Goal: Task Accomplishment & Management: Complete application form

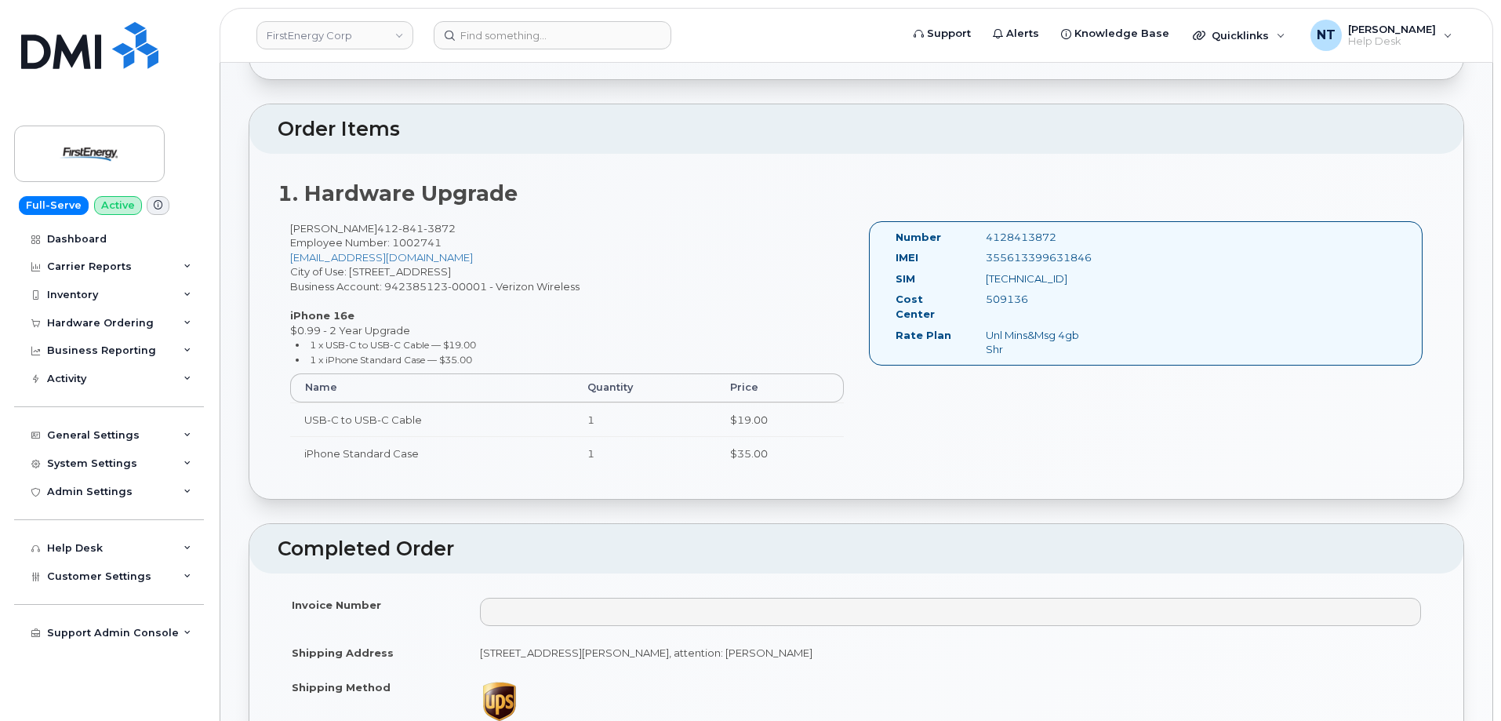
scroll to position [78, 0]
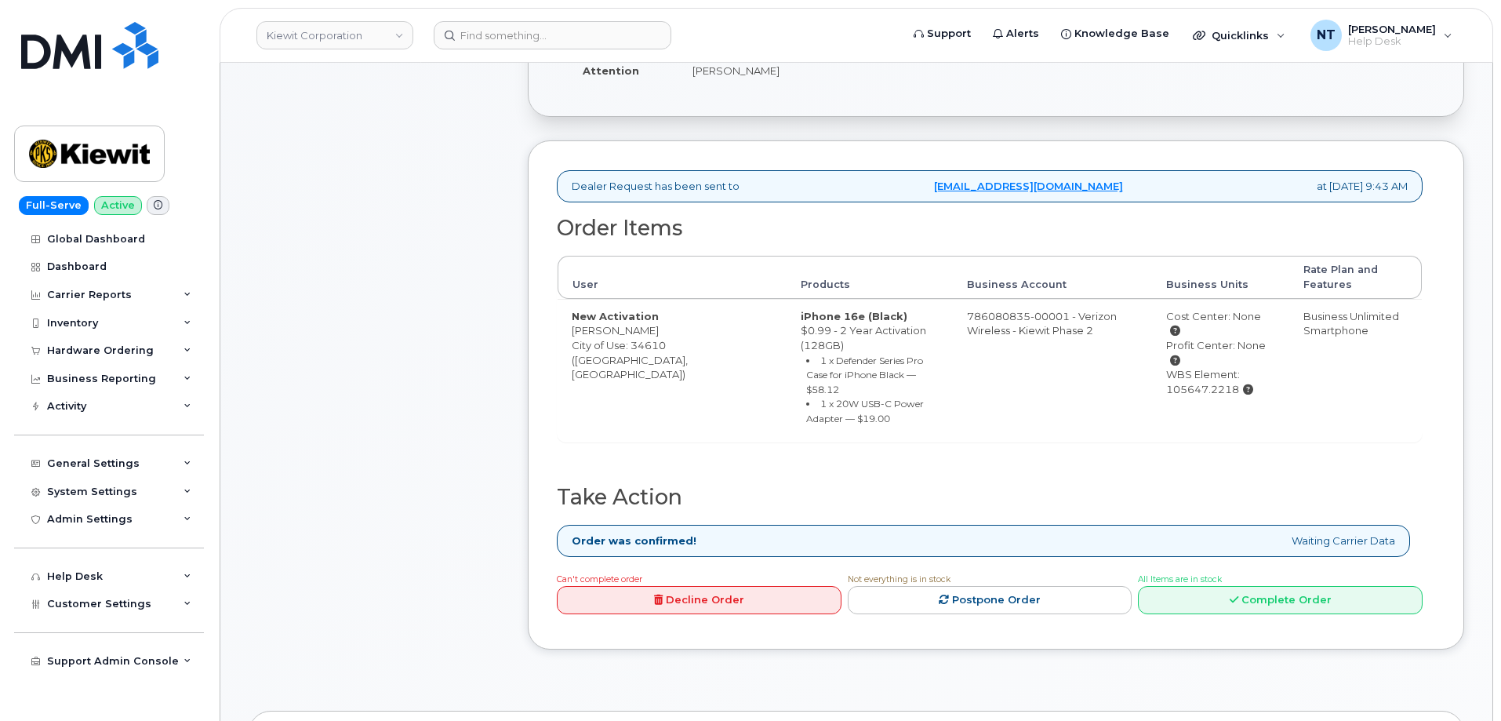
scroll to position [471, 0]
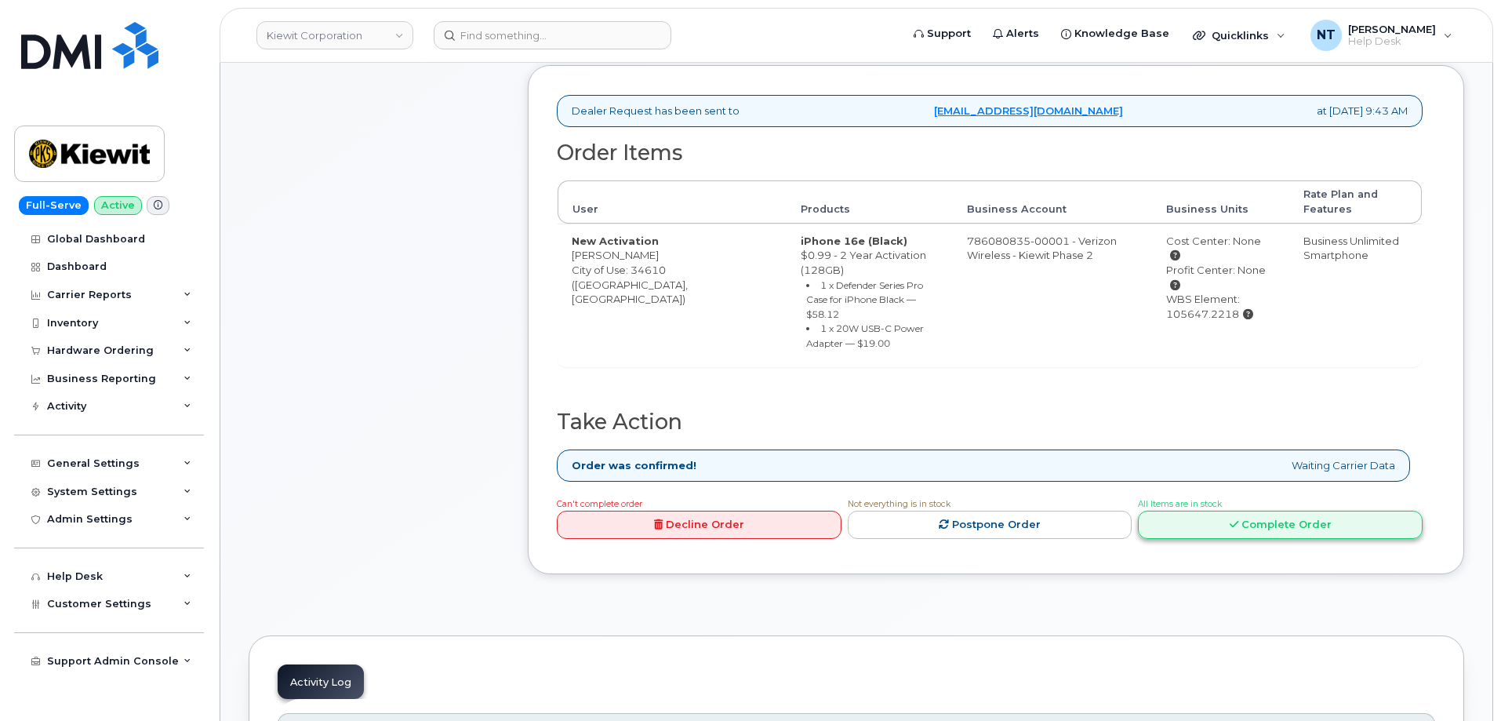
click at [1227, 511] on link "Complete Order" at bounding box center [1280, 525] width 285 height 29
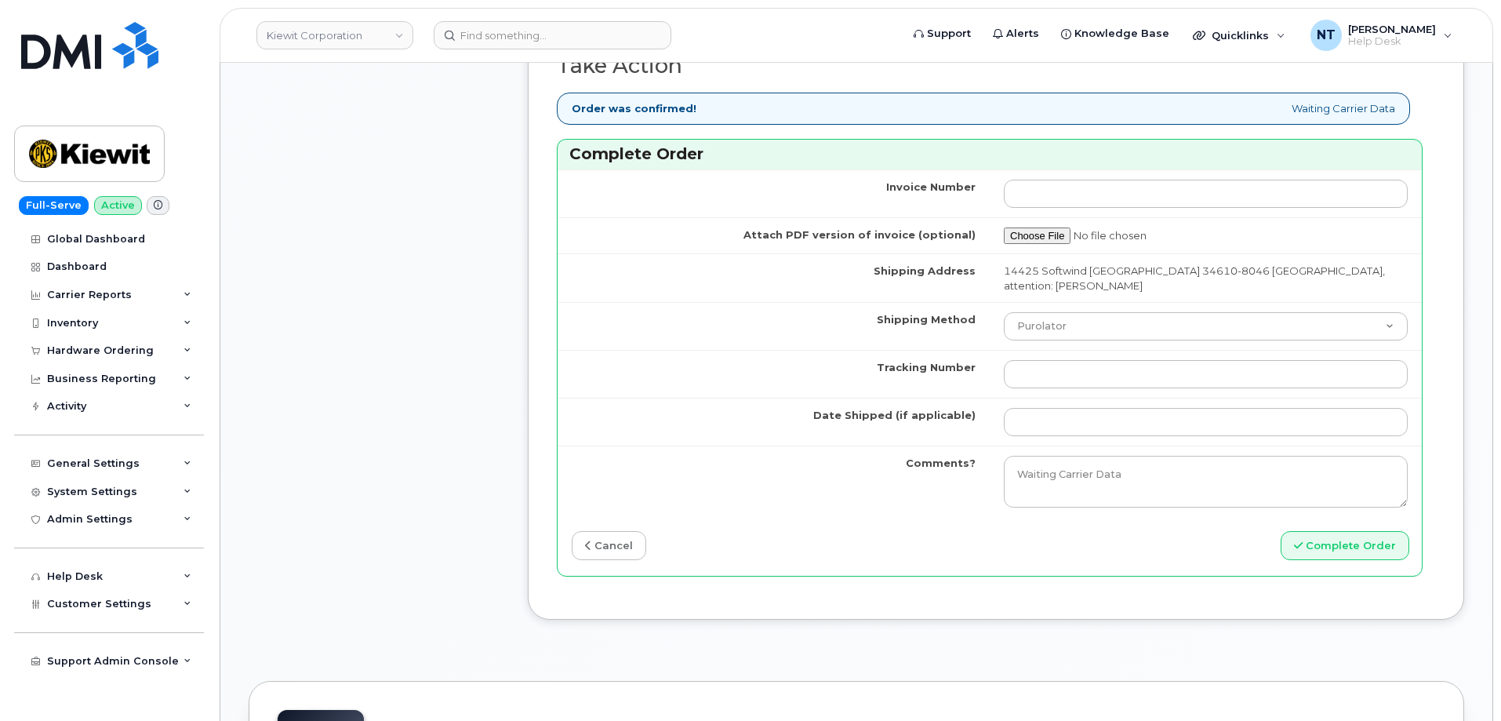
scroll to position [1412, 0]
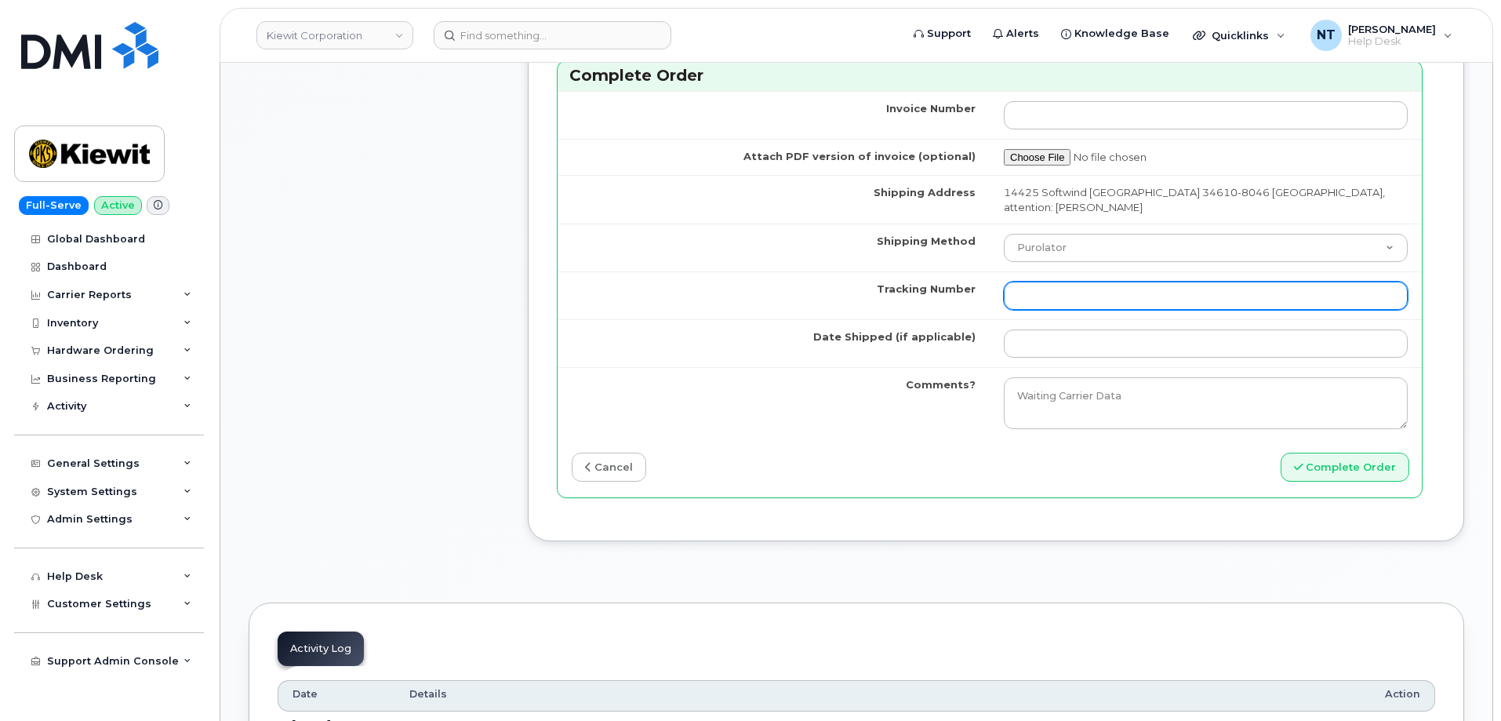
click at [1015, 300] on input "Tracking Number" at bounding box center [1206, 296] width 404 height 28
paste input "444401117429"
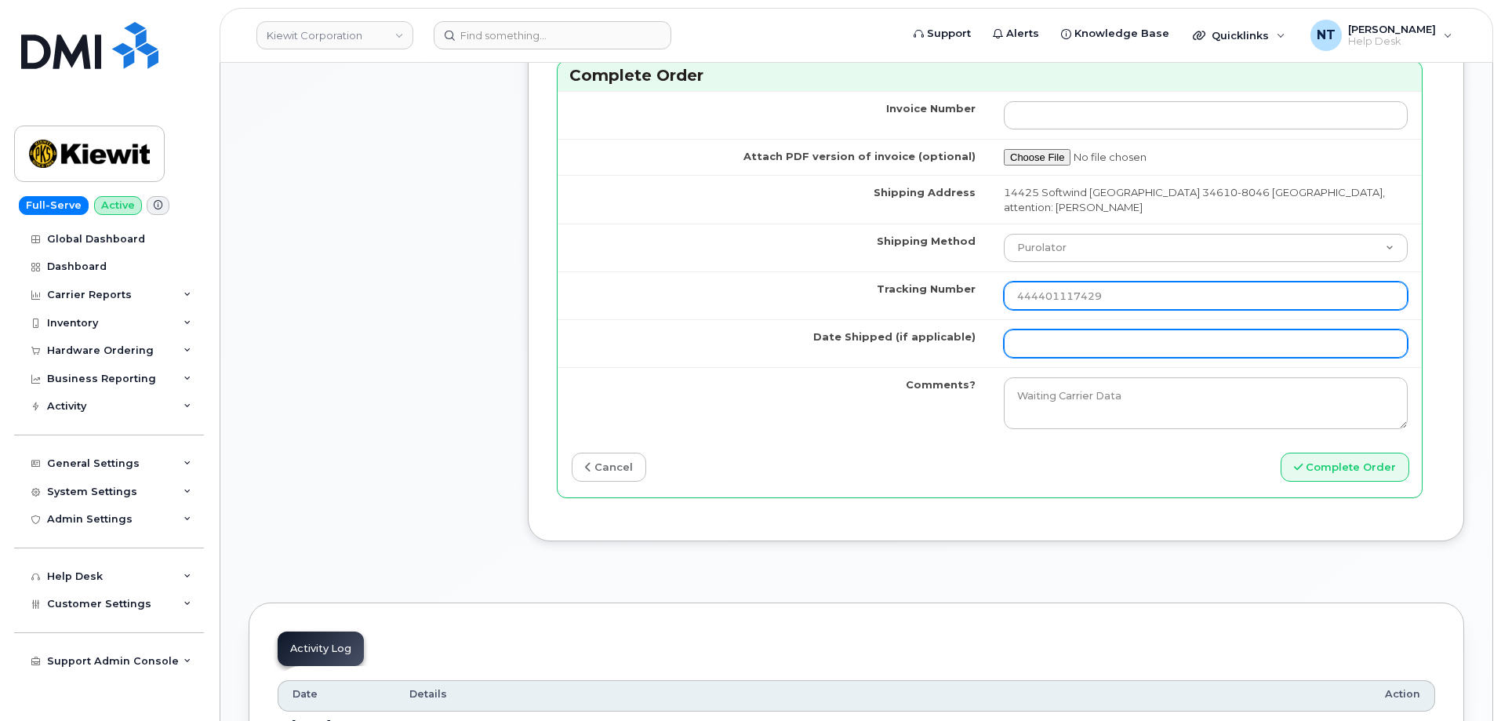
type input "444401117429"
click at [1060, 344] on input "Date Shipped (if applicable)" at bounding box center [1206, 343] width 404 height 28
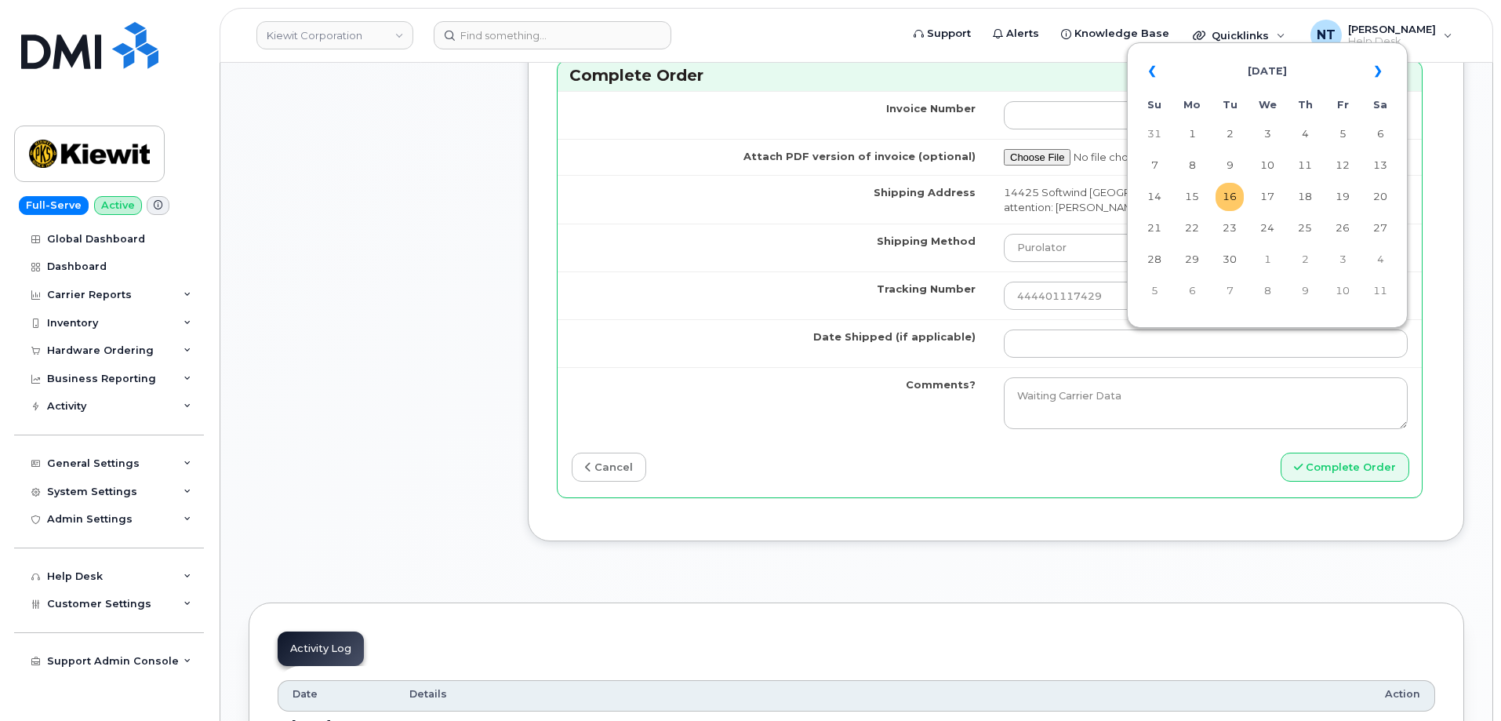
click at [1231, 208] on td "16" at bounding box center [1230, 197] width 28 height 28
type input "[DATE]"
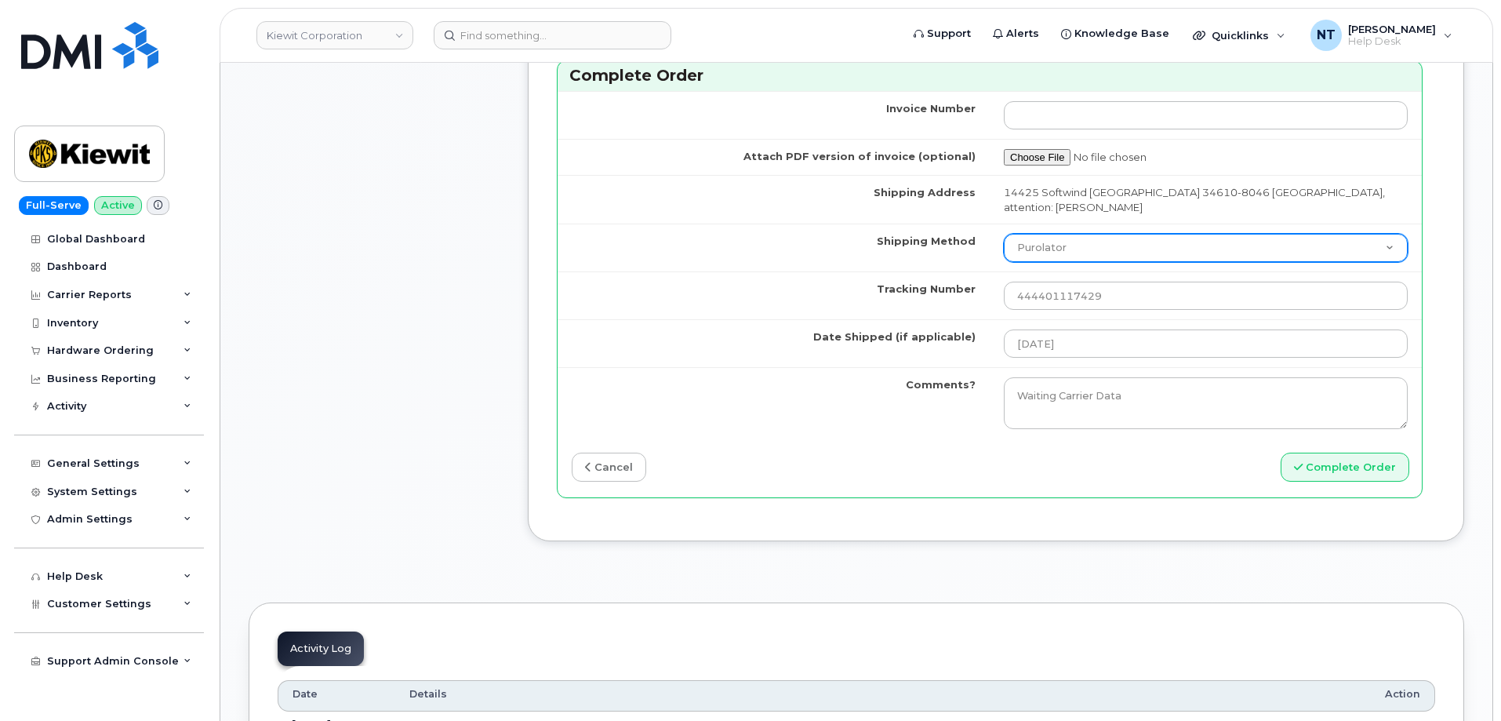
click at [1099, 249] on select "Purolator UPS FedEx Canada Post Courier Other Drop Off Pick Up" at bounding box center [1206, 248] width 404 height 28
select select "FedEx"
click at [1004, 234] on select "Purolator UPS FedEx Canada Post Courier Other Drop Off Pick Up" at bounding box center [1206, 248] width 404 height 28
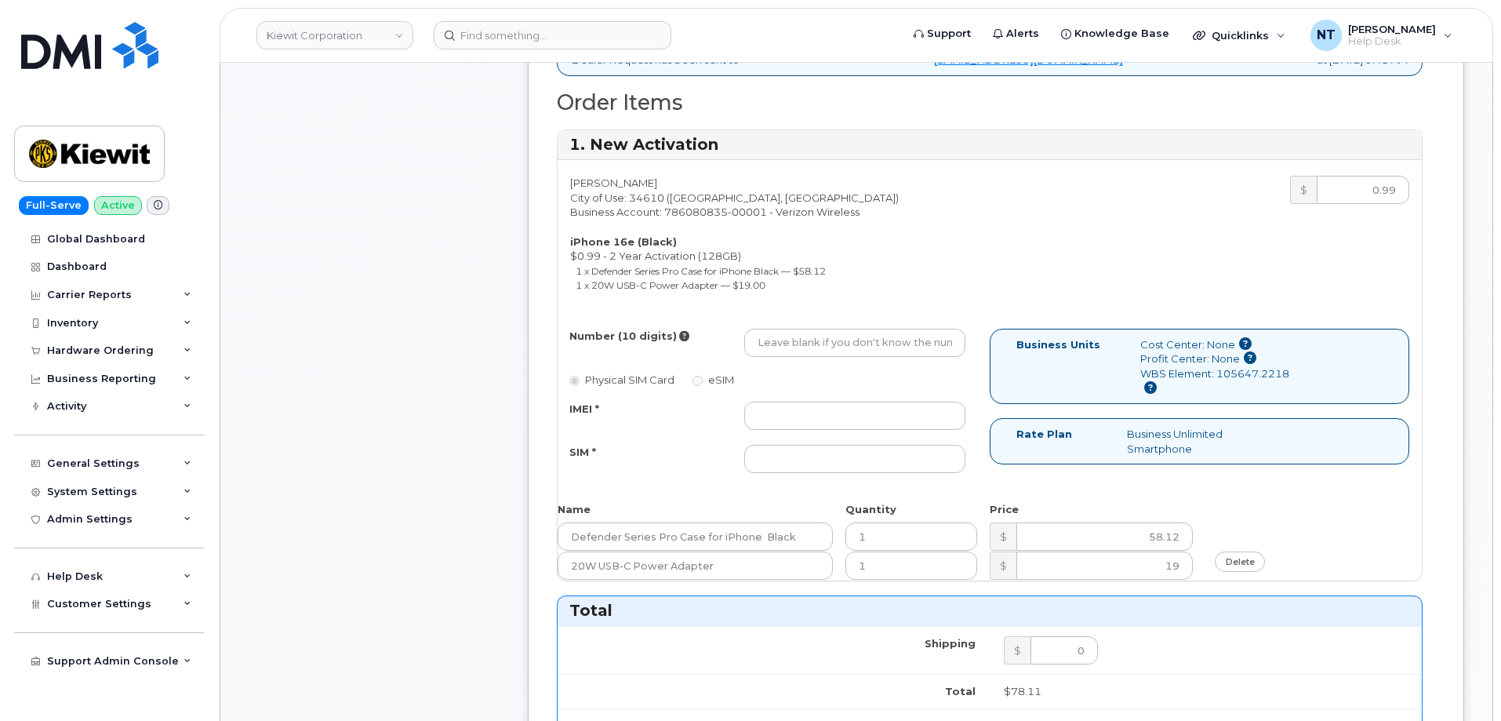
scroll to position [471, 0]
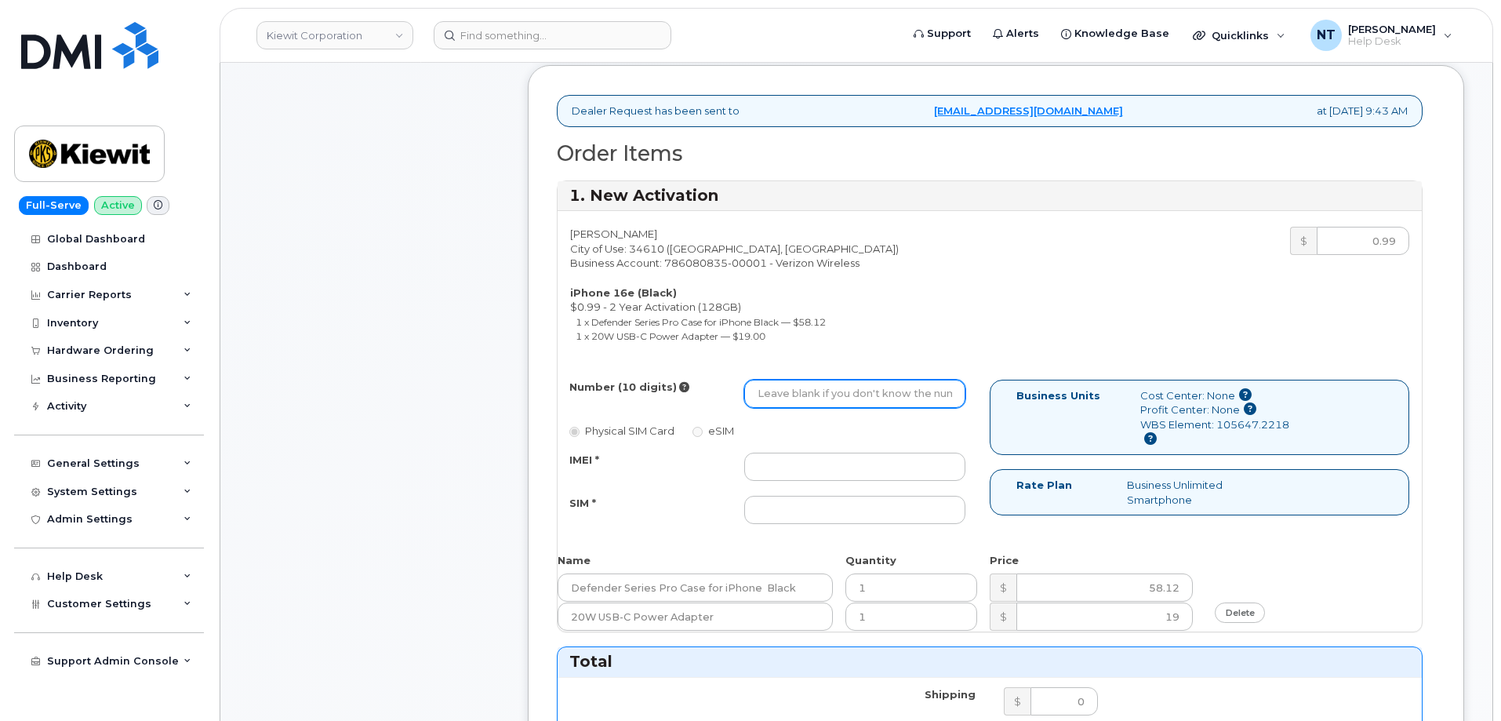
click at [811, 398] on input "Number (10 digits)" at bounding box center [854, 394] width 221 height 28
paste input "656-262-3261"
click at [809, 398] on input "656-262-3261" at bounding box center [854, 394] width 221 height 28
drag, startPoint x: 781, startPoint y: 397, endPoint x: 799, endPoint y: 397, distance: 18.0
click at [799, 397] on input "6562623261" at bounding box center [854, 394] width 221 height 28
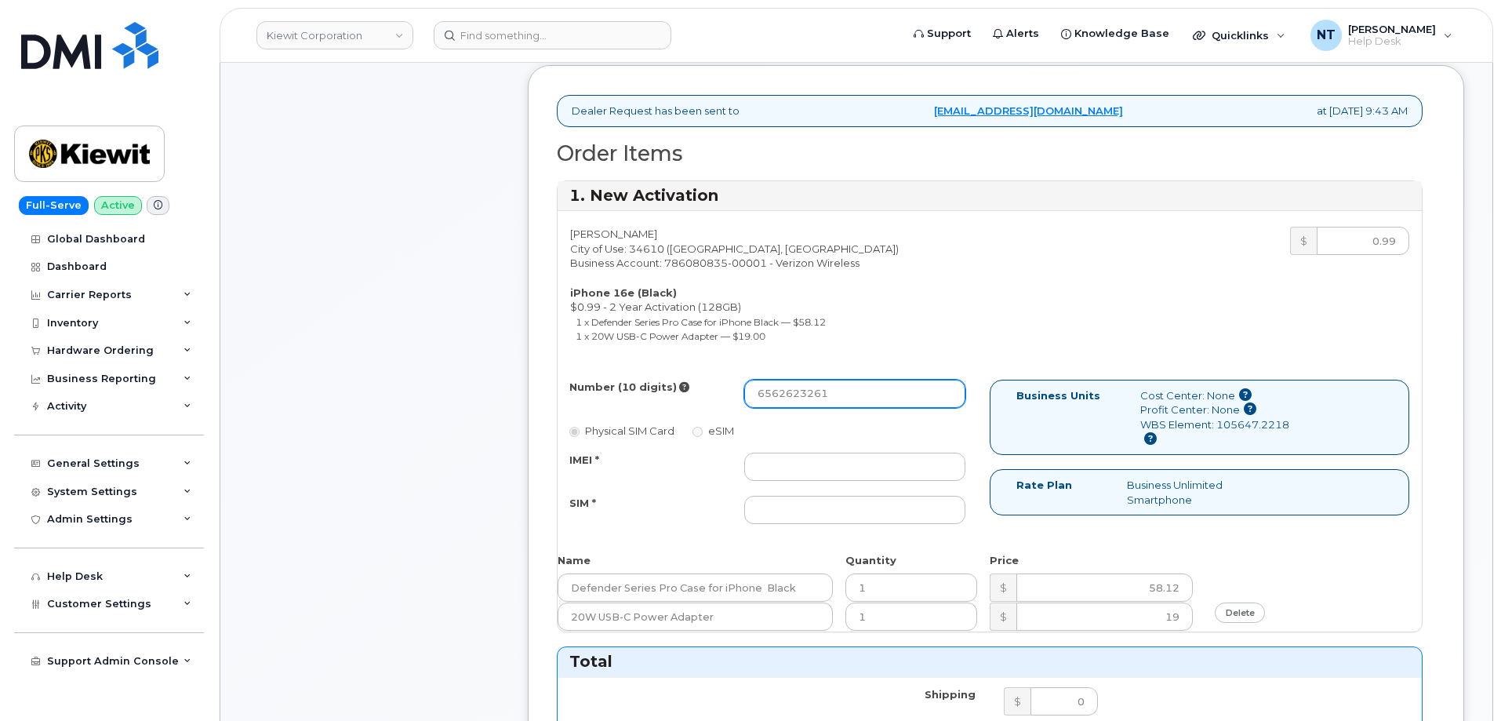
type input "6562623261"
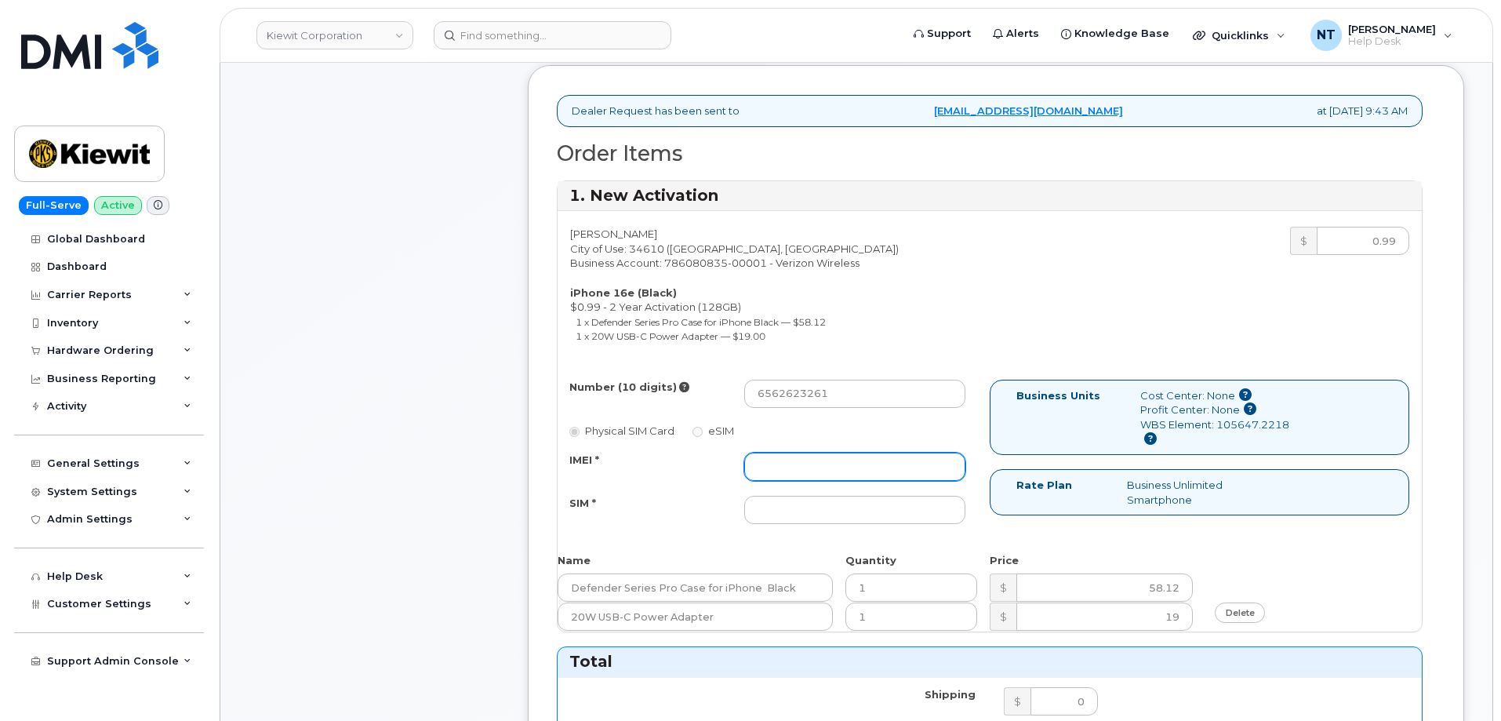
click at [815, 454] on input "IMEI *" at bounding box center [854, 467] width 221 height 28
paste input "355613399896159"
type input "355613399896159"
click at [864, 527] on div "Number (10 digits) 6562623261 Physical SIM Card eSIM IMEI * 355613399896159 SIM…" at bounding box center [774, 459] width 432 height 158
click at [862, 518] on input "SIM *" at bounding box center [854, 510] width 221 height 28
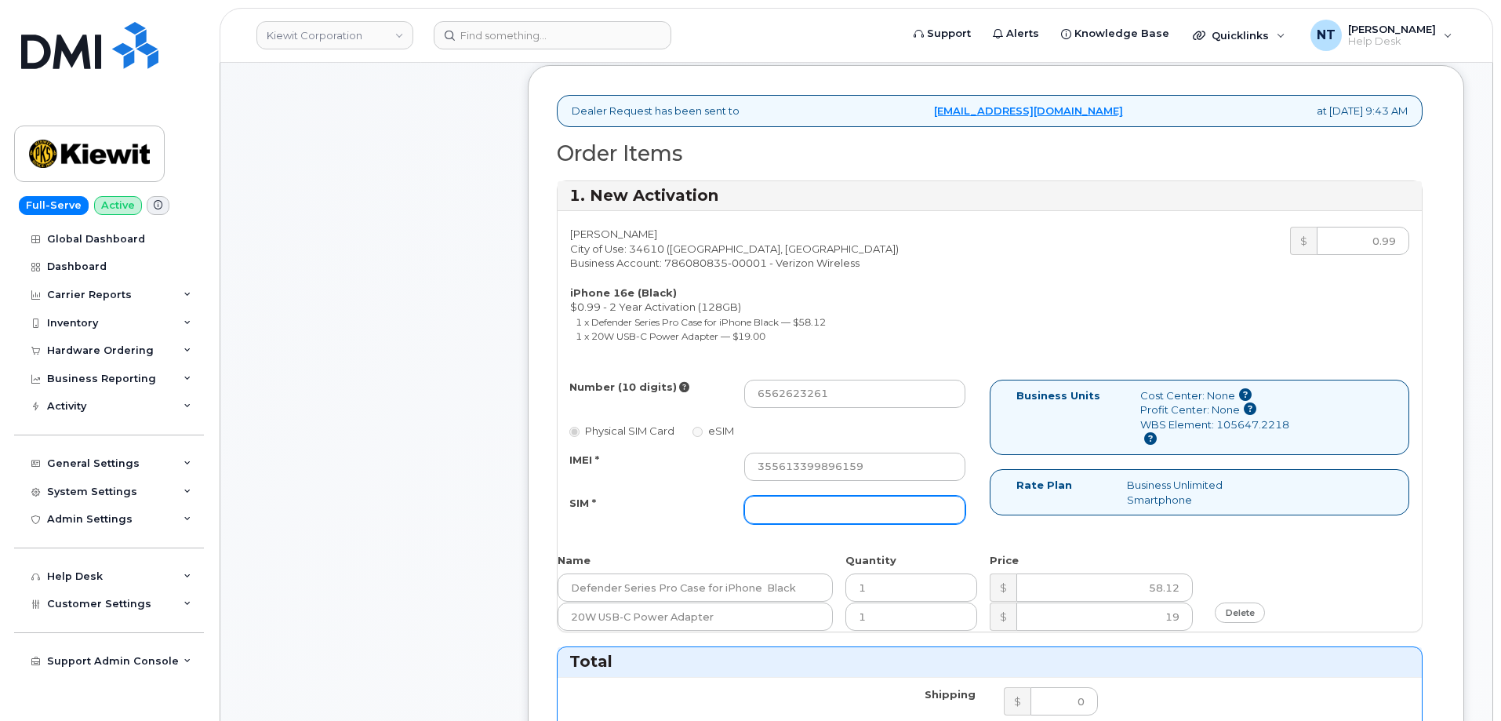
paste input "89043052010008889625001930930908"
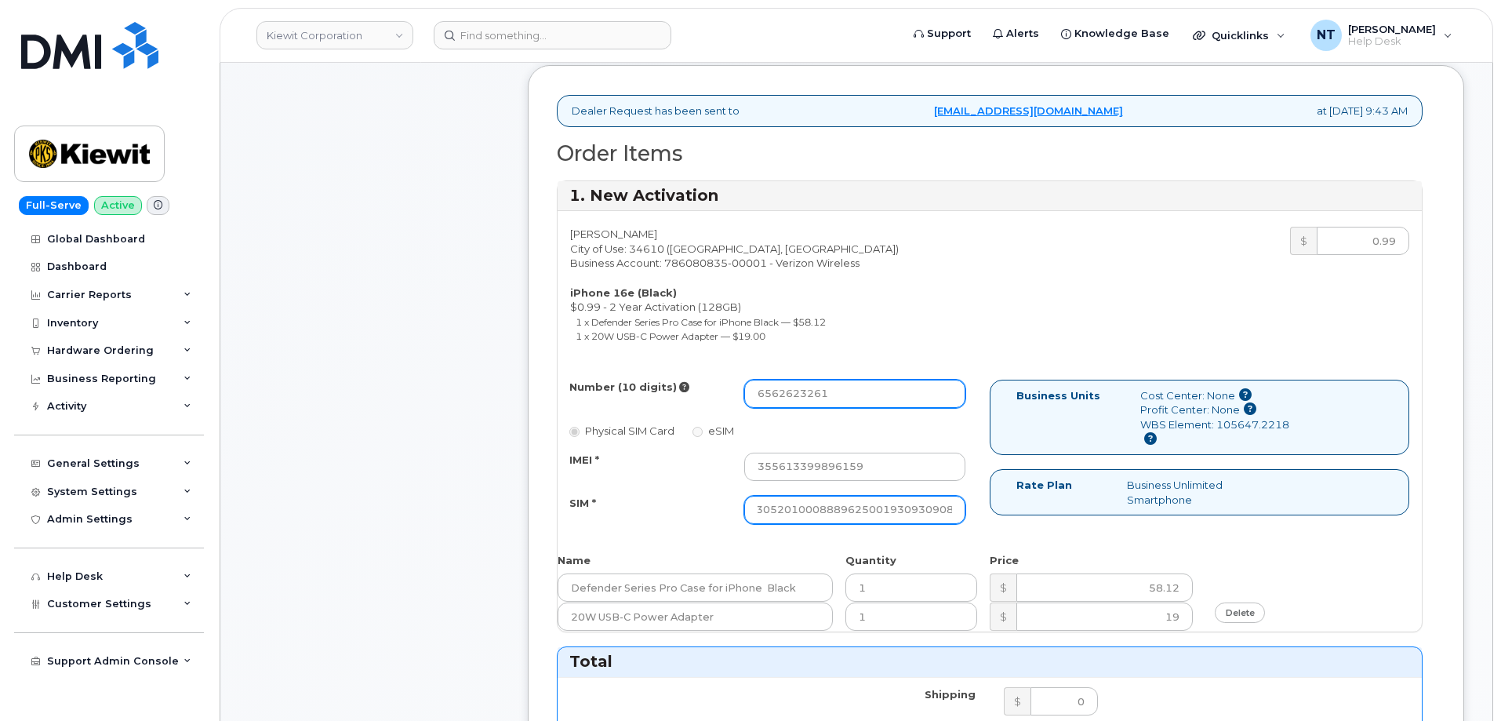
type input "89043052010008889625001930930908"
drag, startPoint x: 776, startPoint y: 398, endPoint x: 798, endPoint y: 401, distance: 21.3
click at [798, 401] on input "6562623261" at bounding box center [854, 394] width 221 height 28
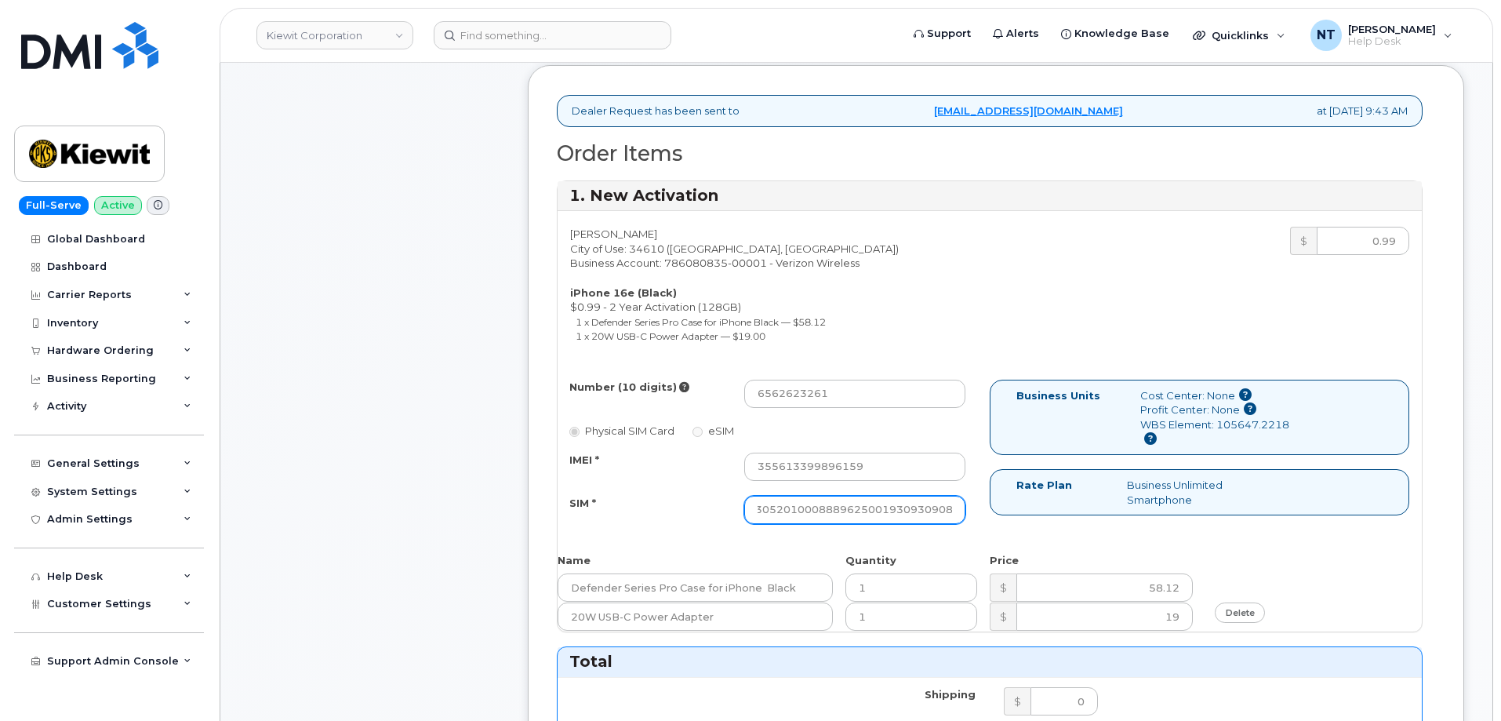
drag, startPoint x: 885, startPoint y: 513, endPoint x: 982, endPoint y: 519, distance: 96.7
click at [982, 519] on div "Number (10 digits) 6562623261 Physical SIM Card eSIM IMEI * 355613399896159 SIM…" at bounding box center [774, 459] width 432 height 158
click at [341, 397] on div "Comments Leave Comment" at bounding box center [374, 630] width 251 height 1751
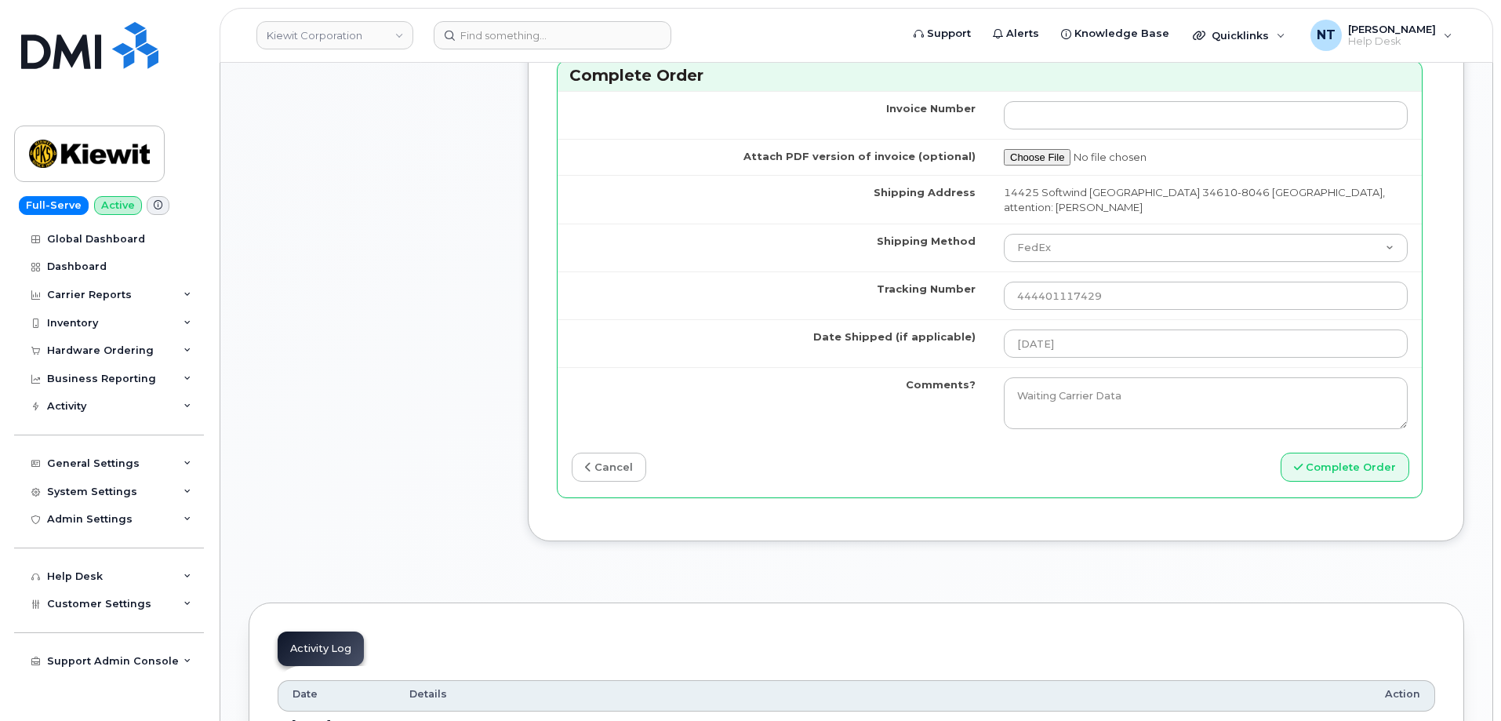
scroll to position [1490, 0]
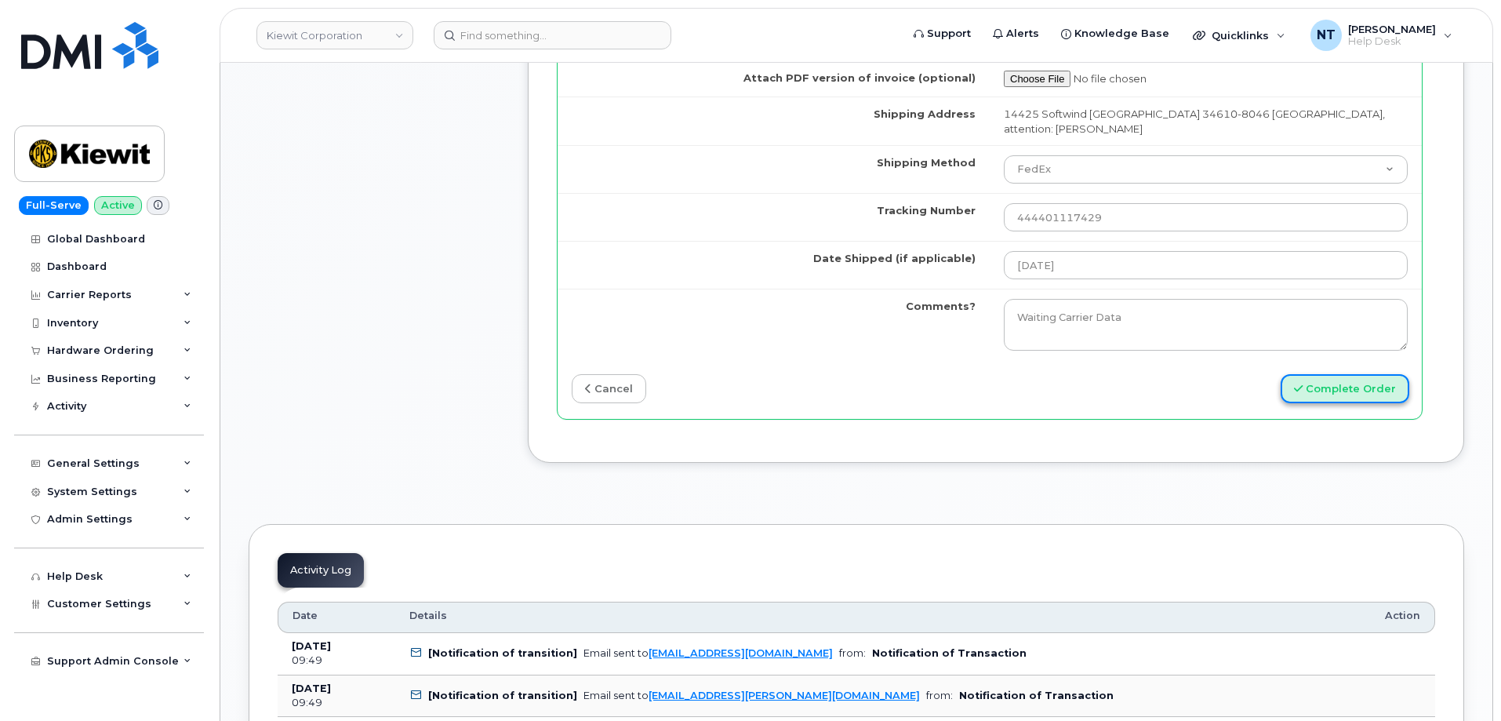
click at [1322, 390] on button "Complete Order" at bounding box center [1345, 388] width 129 height 29
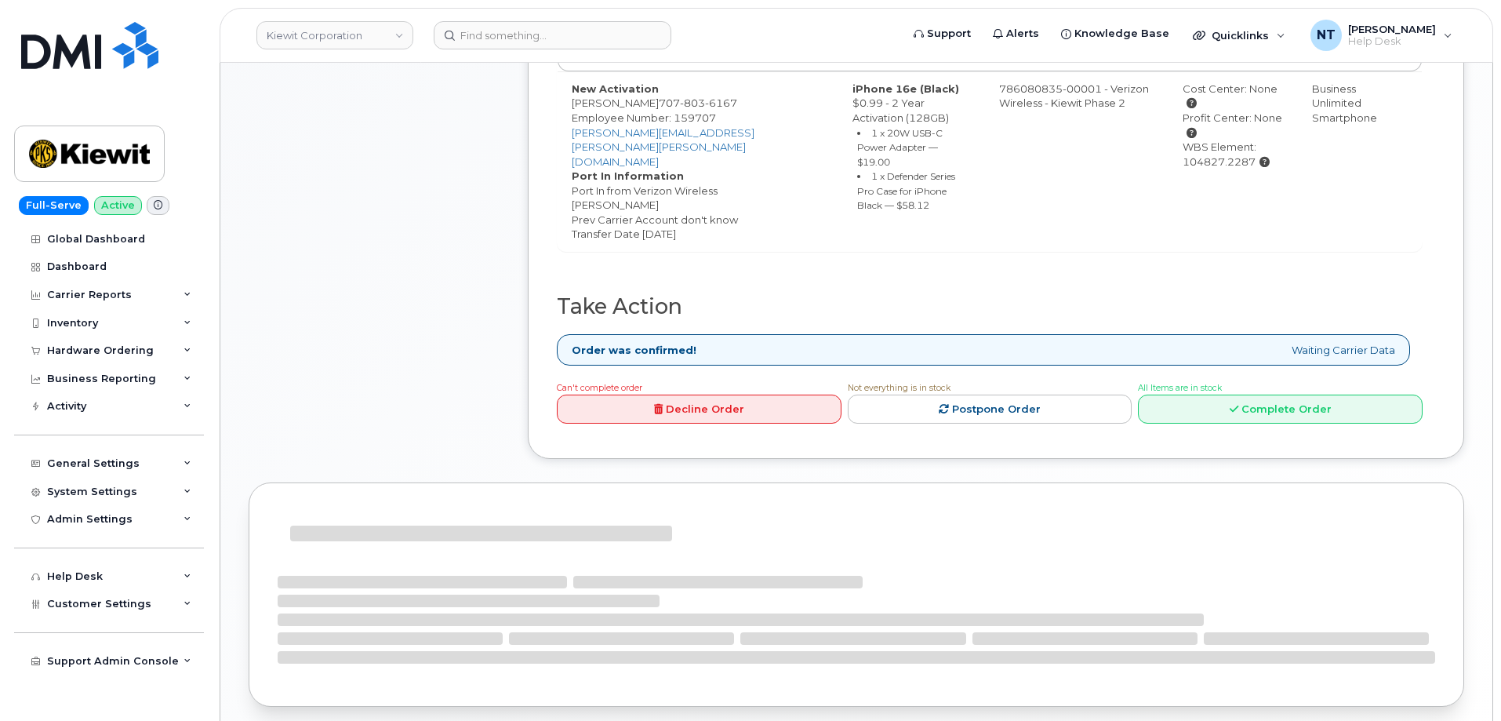
scroll to position [627, 0]
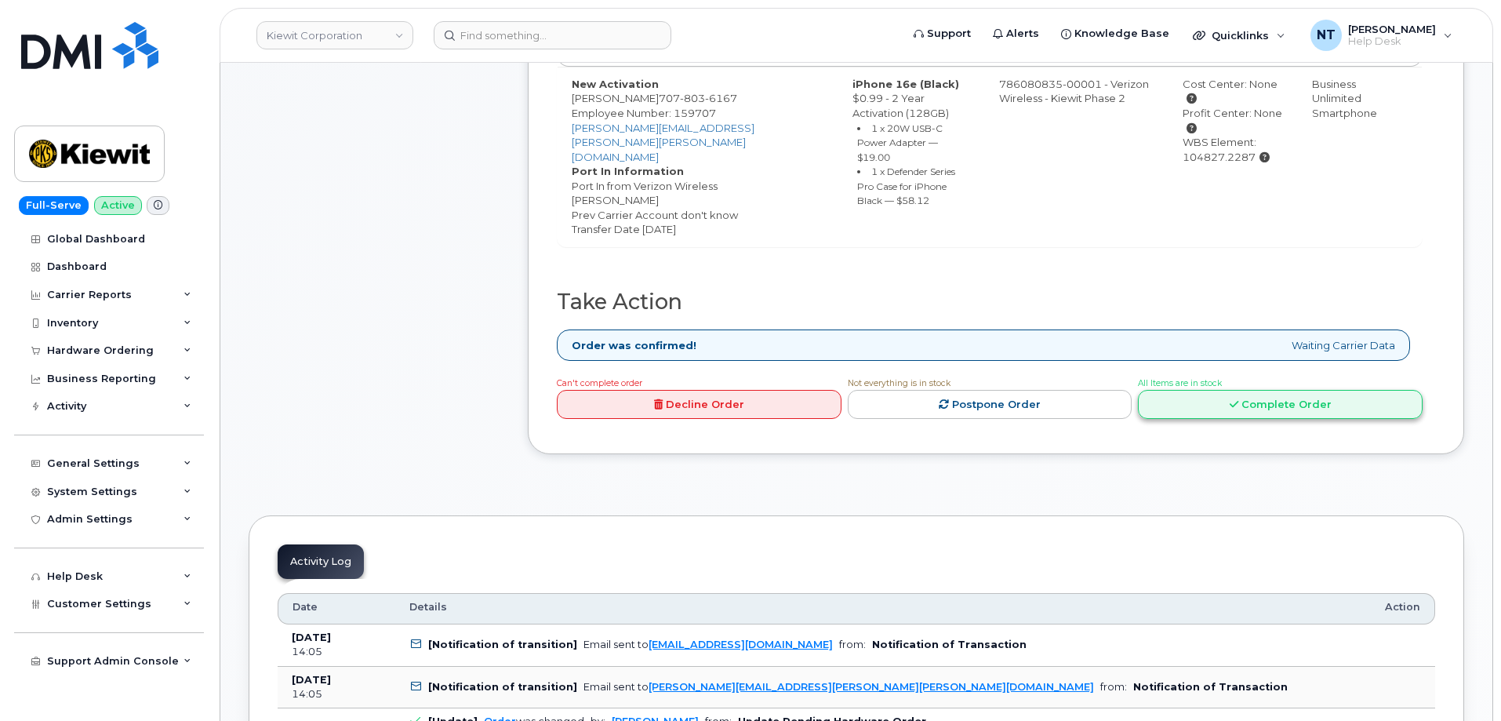
click at [1300, 391] on link "Complete Order" at bounding box center [1280, 404] width 285 height 29
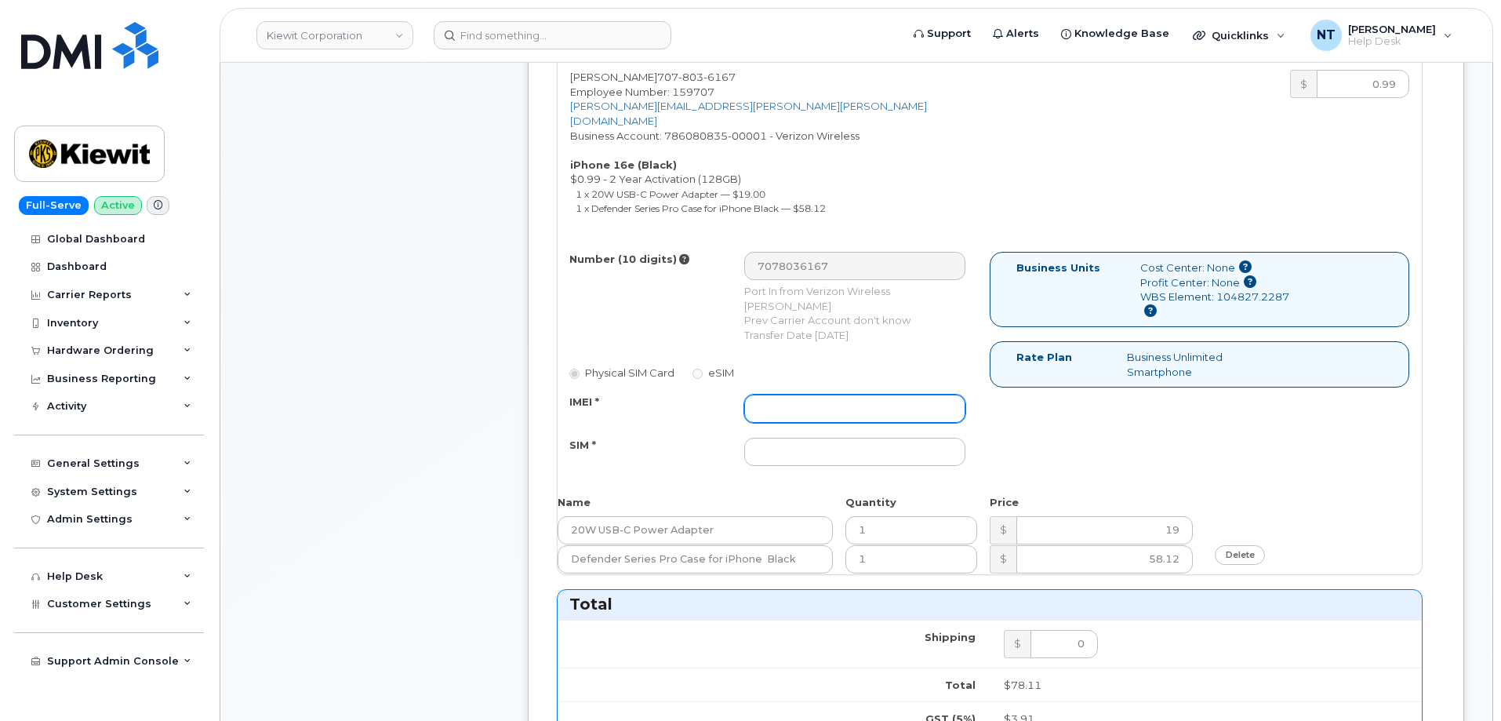
click at [797, 404] on input "IMEI *" at bounding box center [854, 409] width 221 height 28
paste input "352515981459267"
type input "352515981459267"
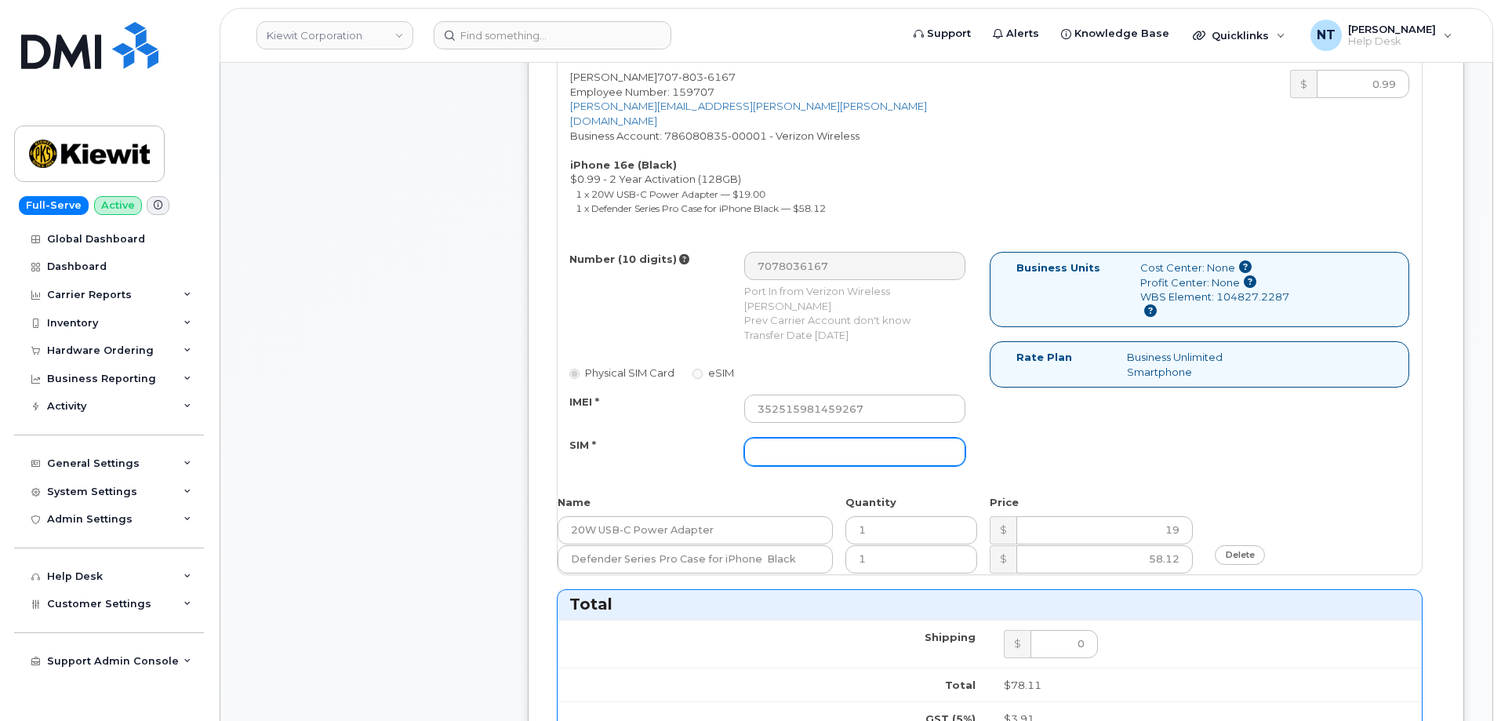
click at [867, 438] on input "SIM *" at bounding box center [854, 452] width 221 height 28
paste input "89043052010008889725002538864387"
type input "89043052010008889725002538864387"
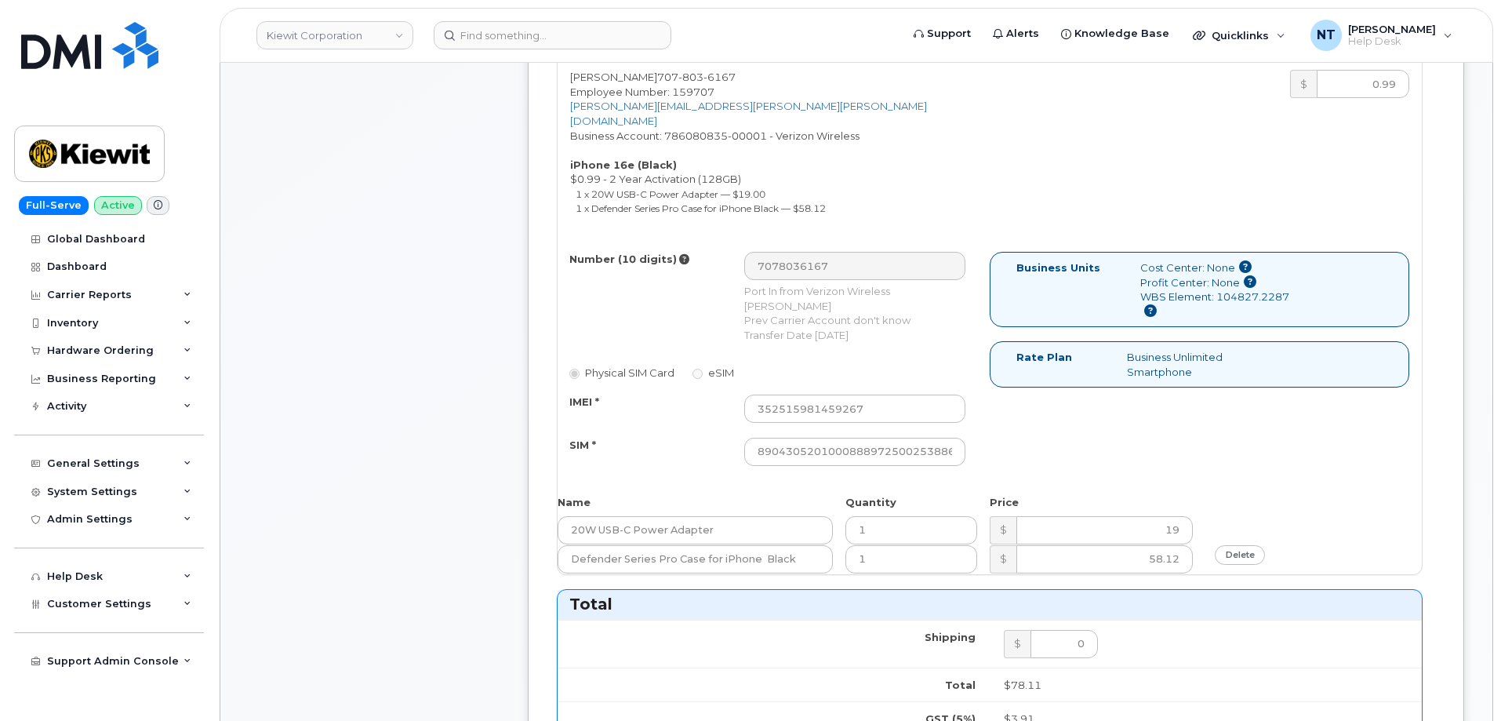
click at [286, 470] on div "Comments Leave Comment" at bounding box center [374, 516] width 251 height 1836
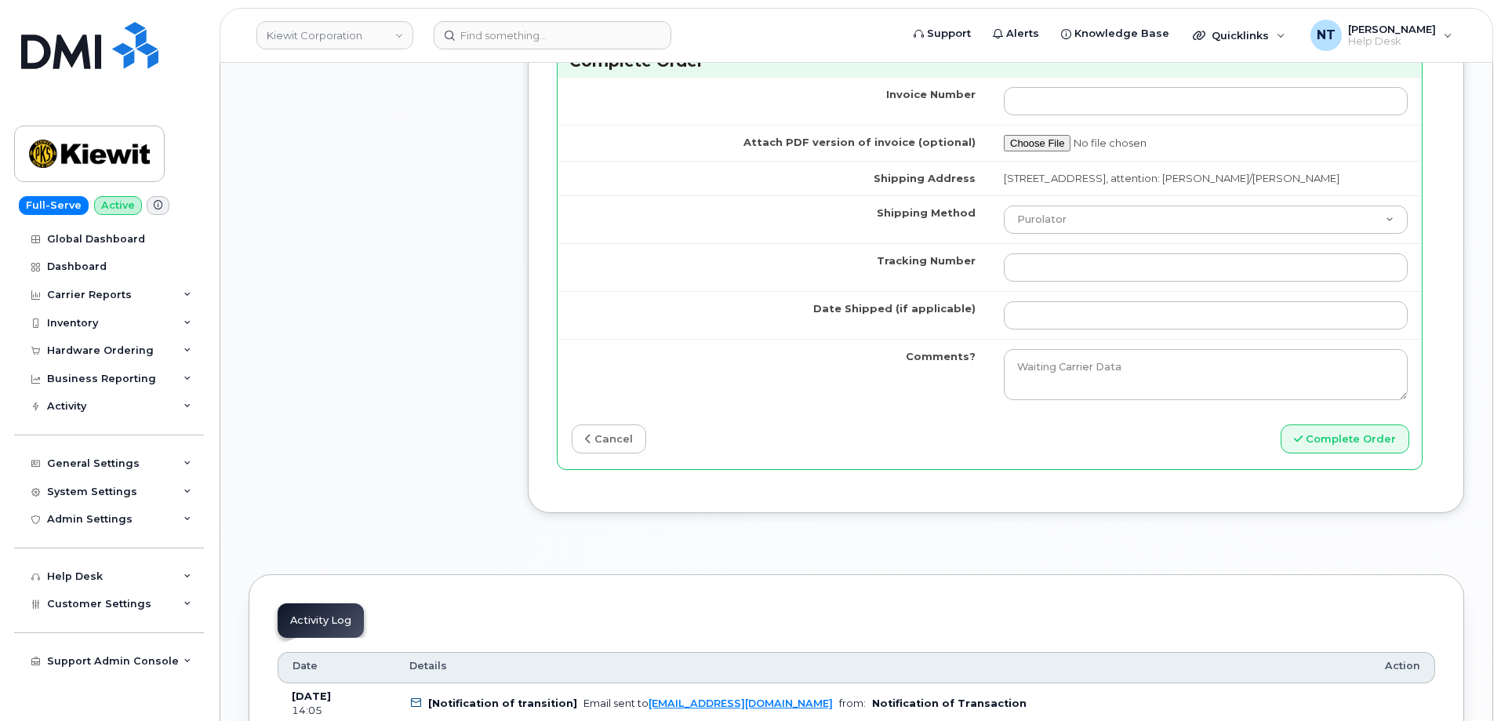
scroll to position [1569, 0]
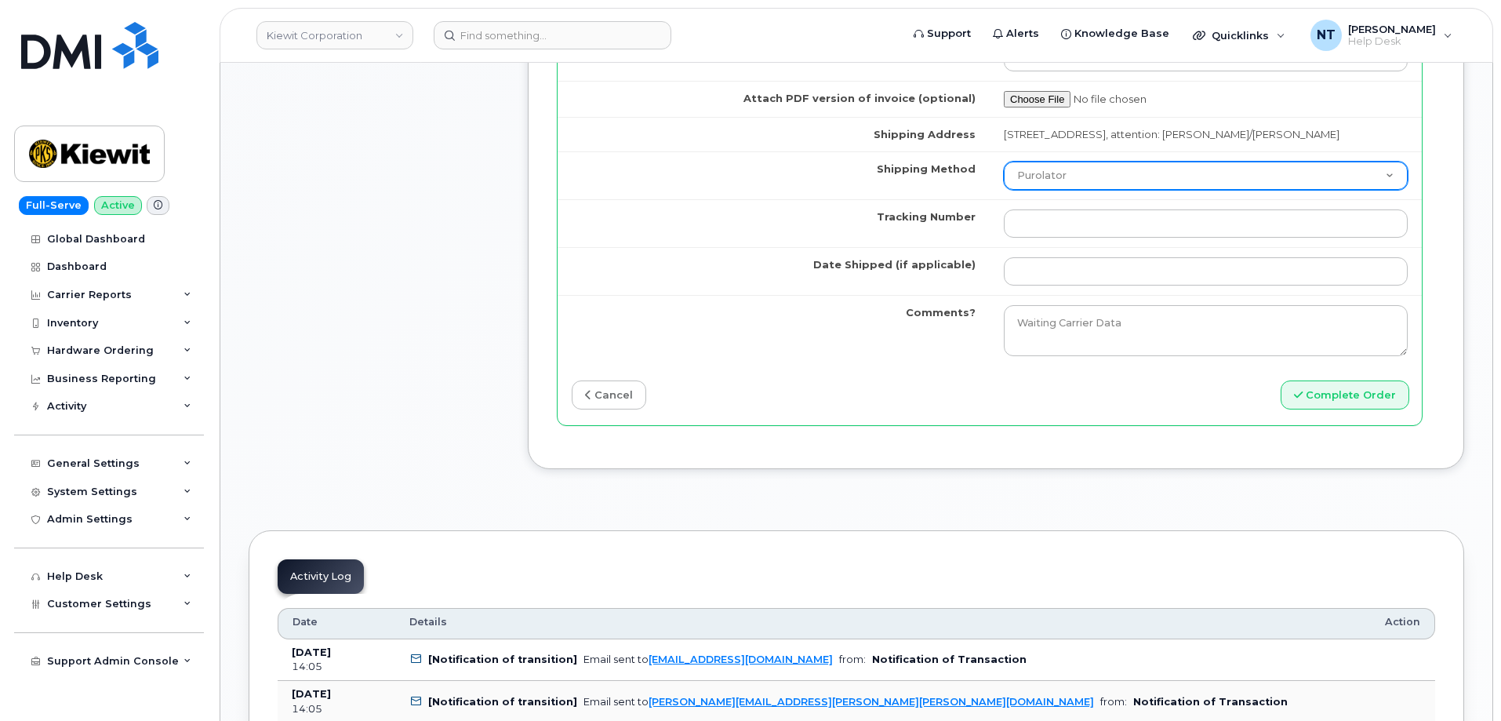
click at [1090, 165] on select "Purolator UPS FedEx Canada Post Courier Other Drop Off Pick Up" at bounding box center [1206, 176] width 404 height 28
select select "FedEx"
click at [1004, 162] on select "Purolator UPS FedEx Canada Post Courier Other Drop Off Pick Up" at bounding box center [1206, 176] width 404 height 28
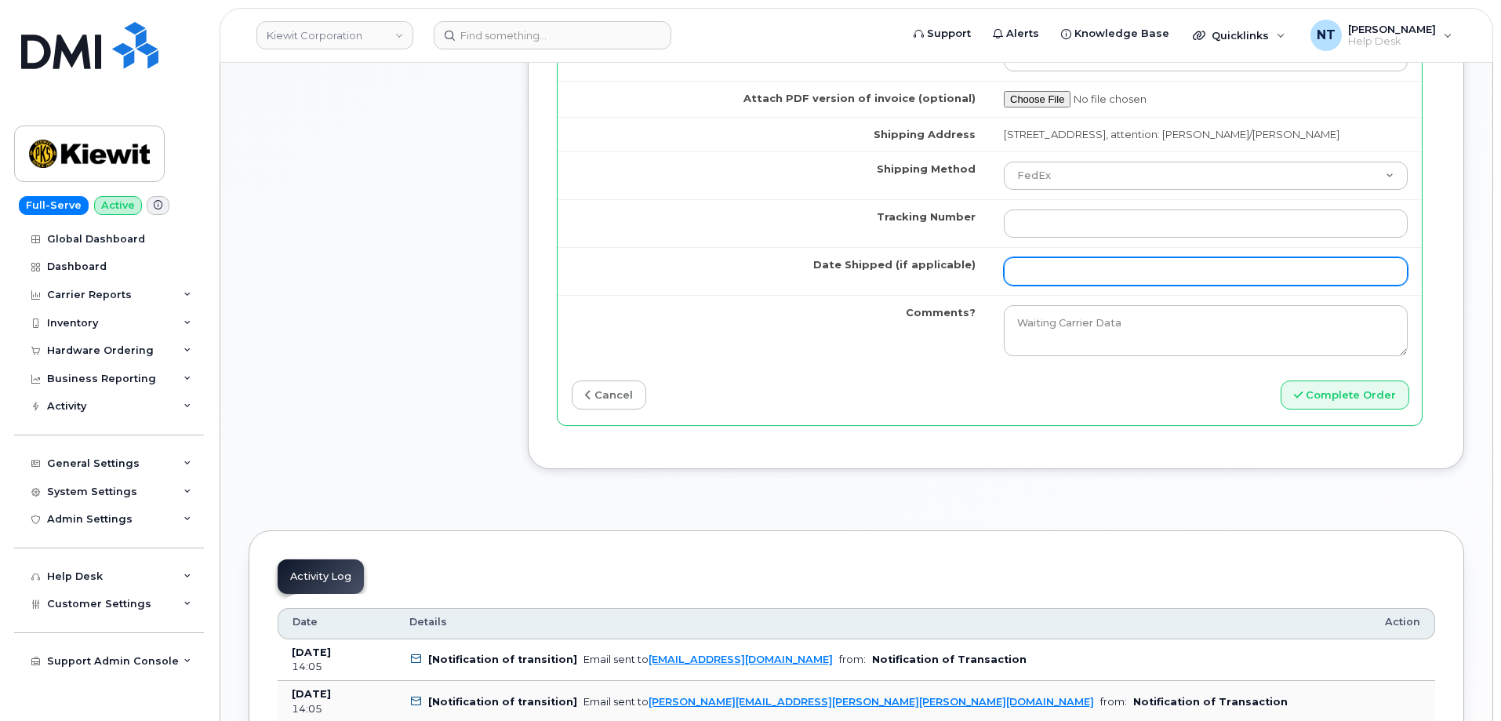
click at [1065, 260] on input "Date Shipped (if applicable)" at bounding box center [1206, 271] width 404 height 28
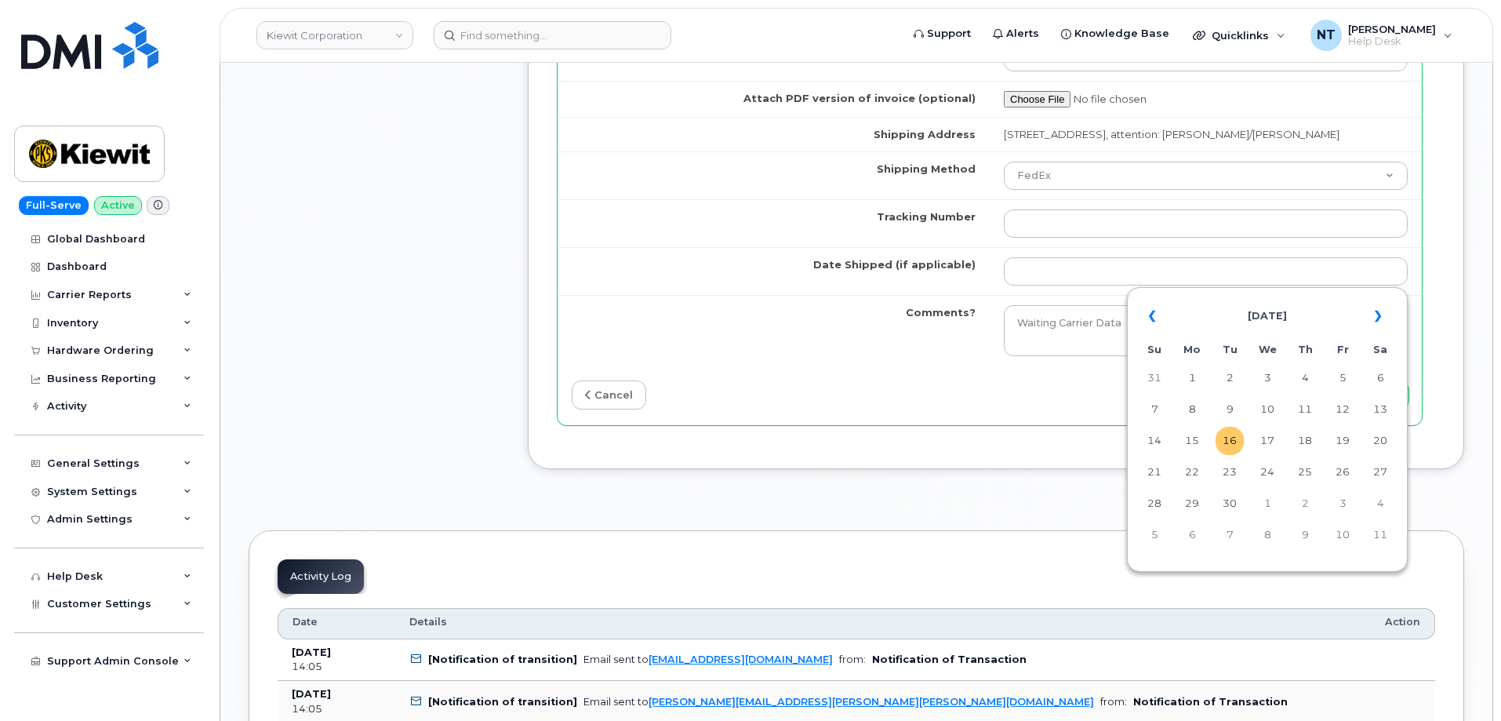
click at [1227, 440] on td "16" at bounding box center [1230, 441] width 28 height 28
type input "[DATE]"
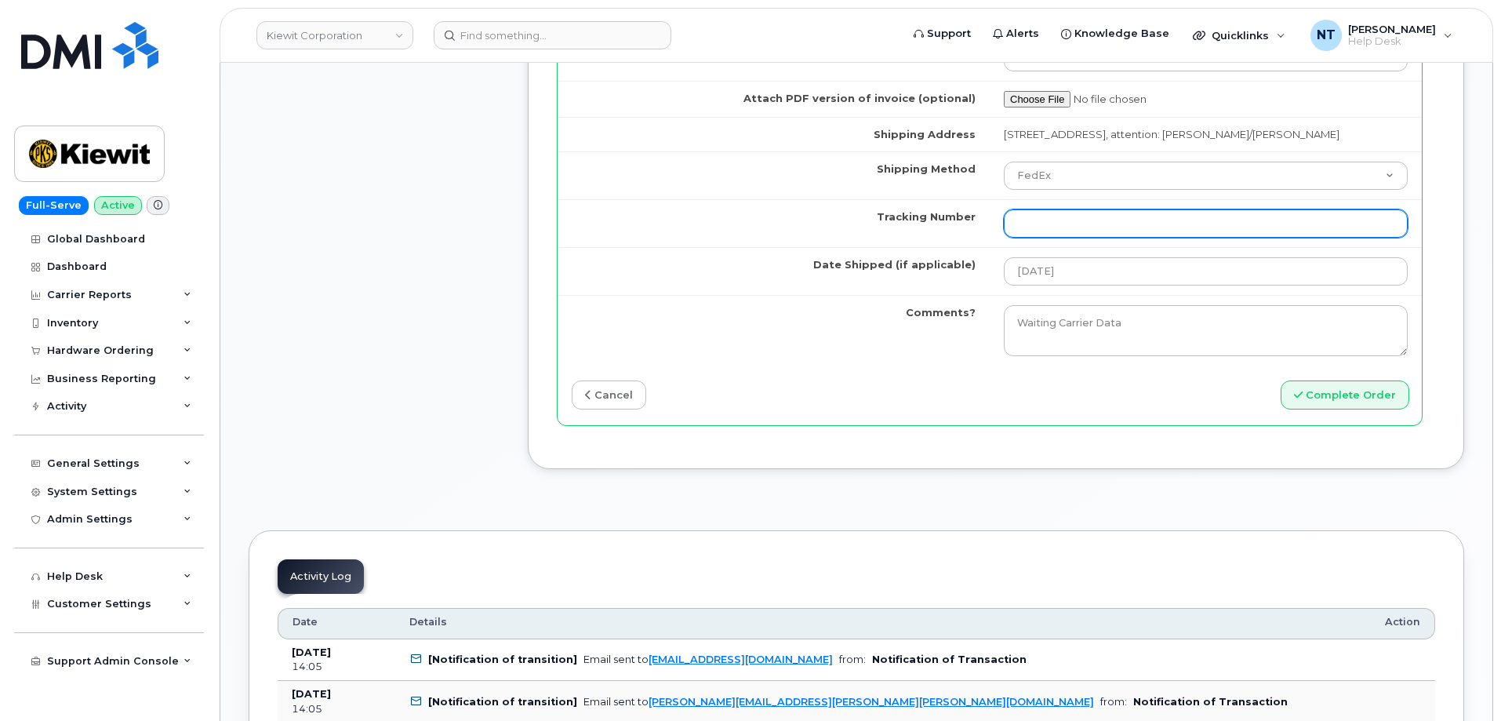
click at [1074, 219] on input "Tracking Number" at bounding box center [1206, 223] width 404 height 28
paste input "444401117430"
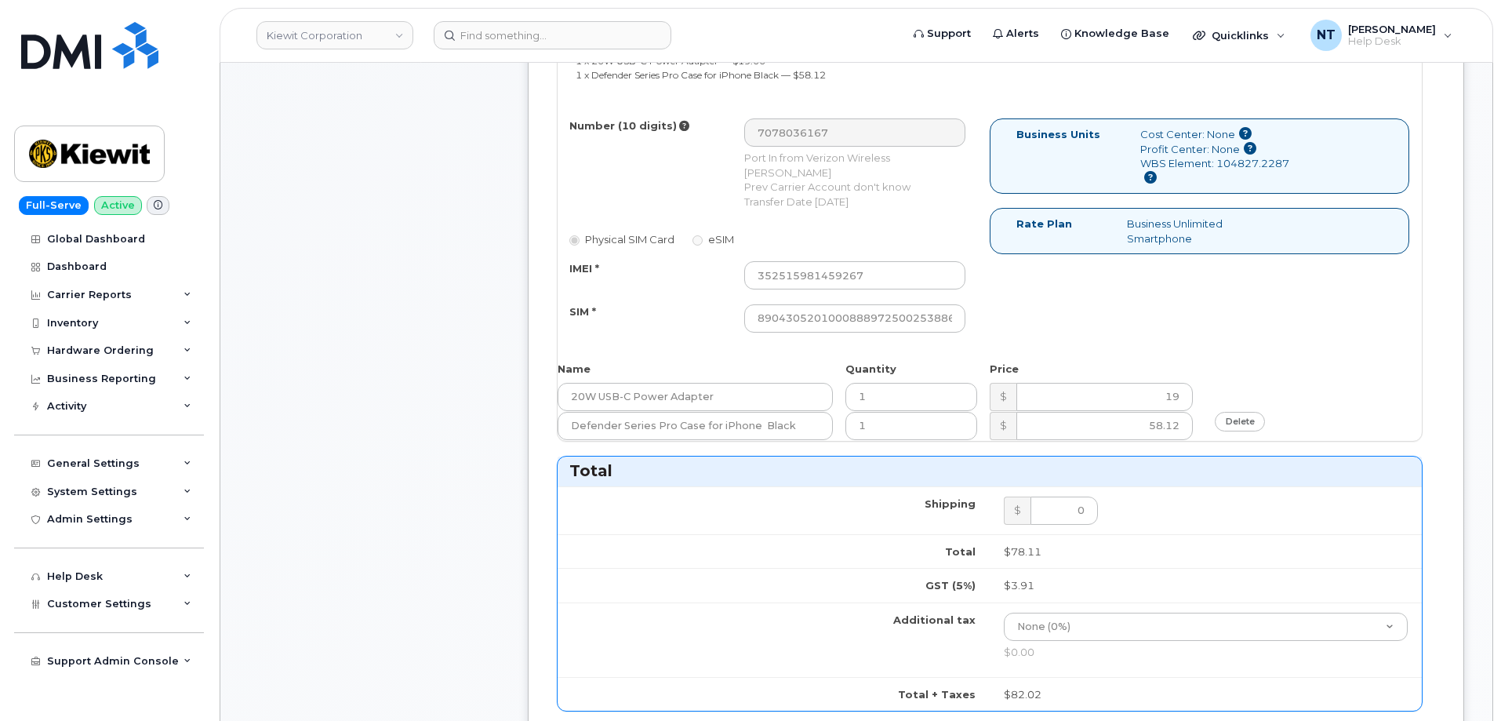
scroll to position [784, 0]
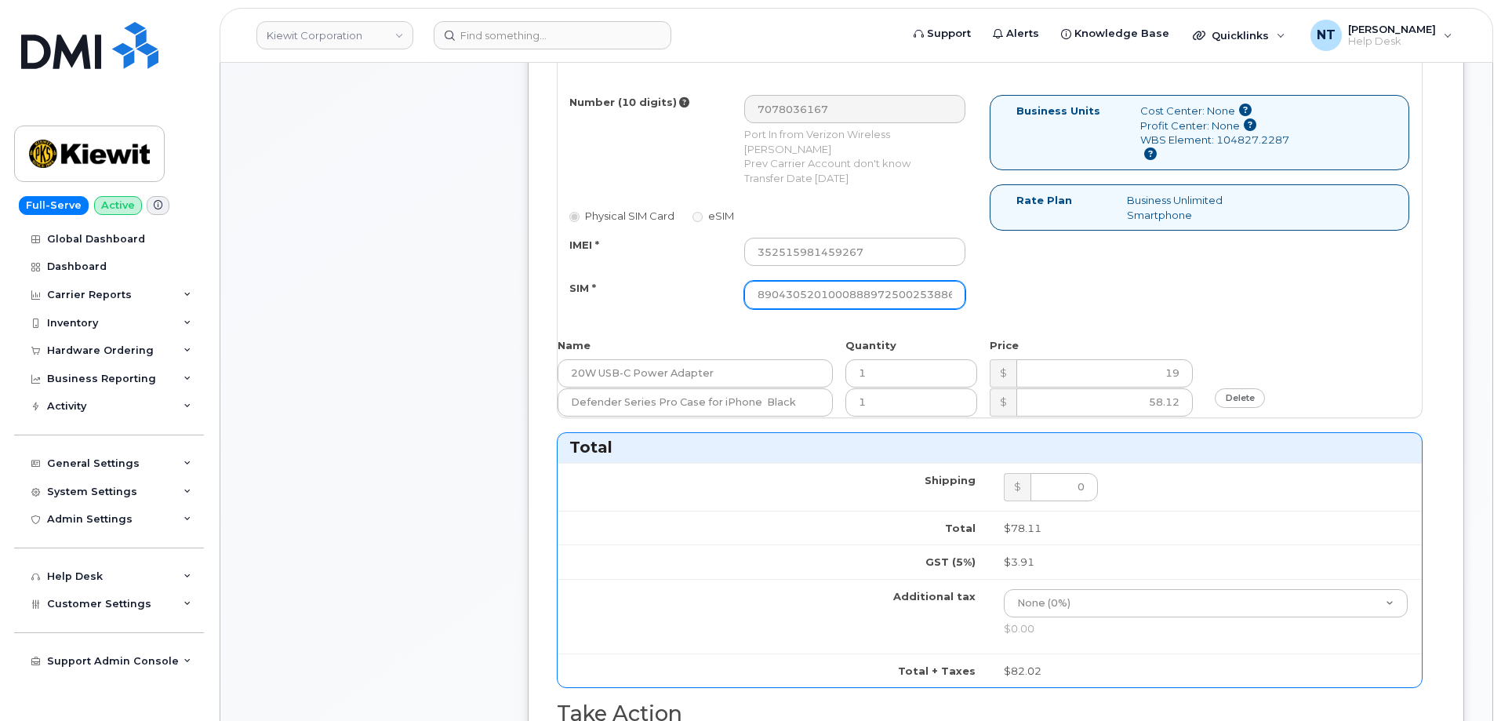
type input "444401117430"
drag, startPoint x: 891, startPoint y: 275, endPoint x: 971, endPoint y: 286, distance: 80.9
click at [971, 286] on div "89043052010008889725002538864387" at bounding box center [855, 295] width 245 height 28
click at [1009, 288] on div "Number (10 digits) 7078036167 Port In from Verizon Wireless Francisco Hernandez…" at bounding box center [990, 209] width 864 height 228
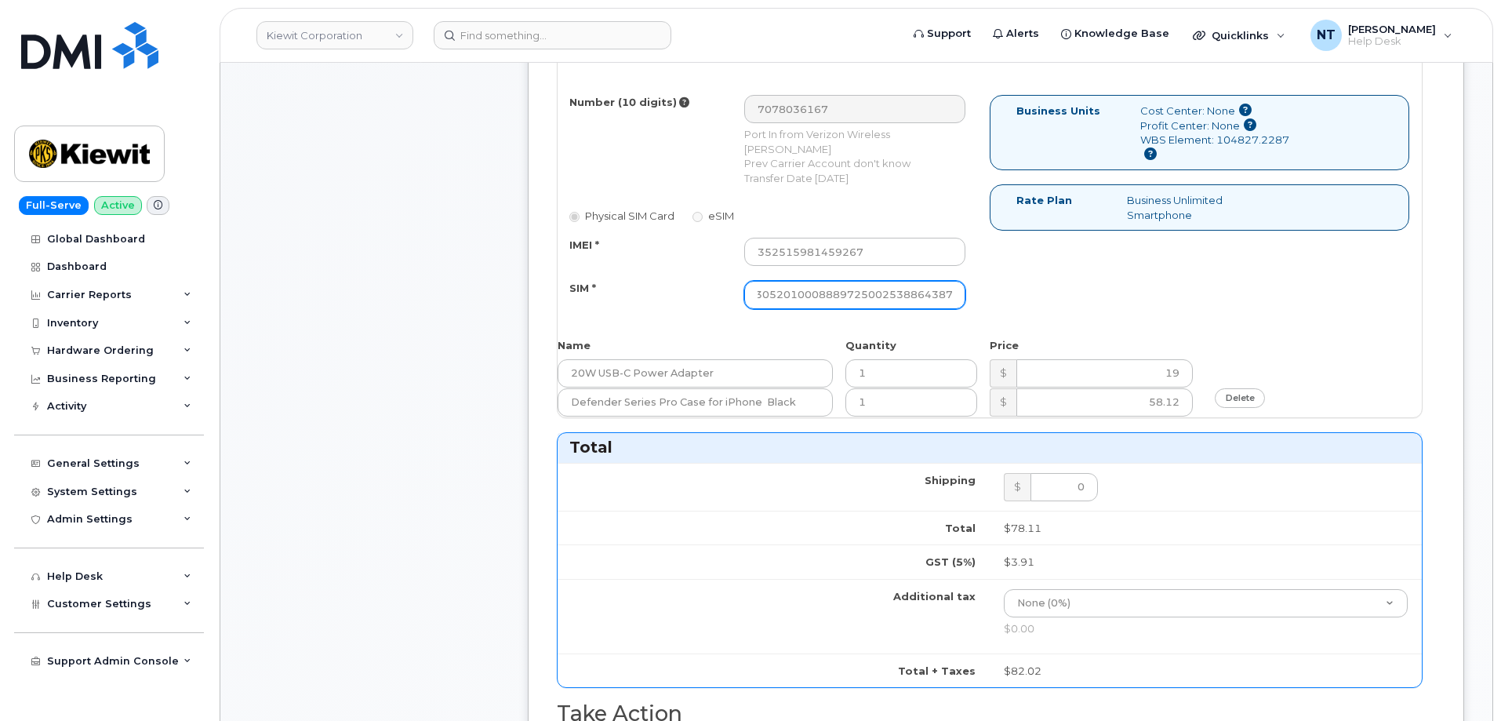
drag, startPoint x: 980, startPoint y: 276, endPoint x: 1080, endPoint y: 286, distance: 100.1
click at [1080, 286] on div "Number (10 digits) 7078036167 Port In from Verizon Wireless Francisco Hernandez…" at bounding box center [990, 209] width 864 height 228
click at [415, 307] on div "Comments Leave Comment" at bounding box center [374, 359] width 251 height 1836
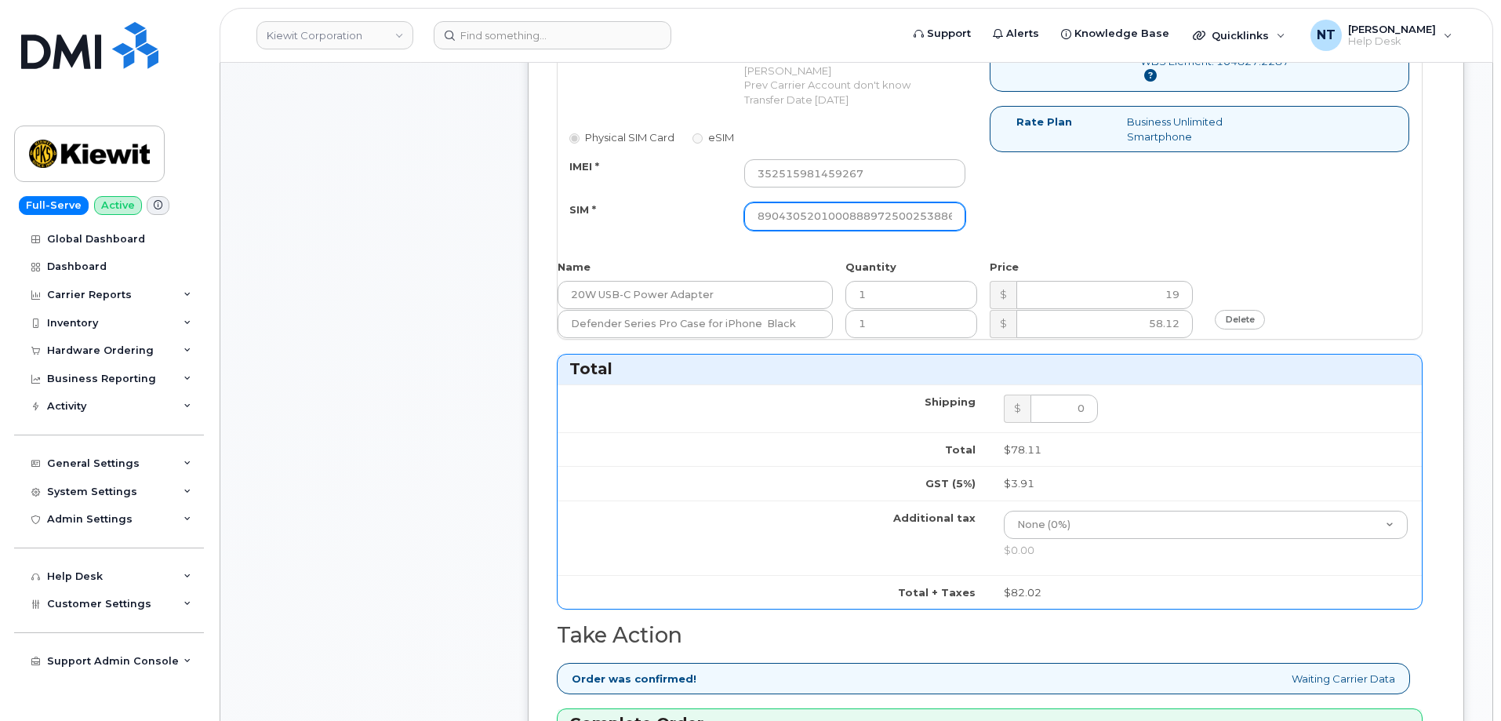
scroll to position [0, 31]
drag, startPoint x: 907, startPoint y: 205, endPoint x: 1101, endPoint y: 229, distance: 195.1
click at [1101, 229] on div "Number (10 digits) 7078036167 Port In from Verizon Wireless Francisco Hernandez…" at bounding box center [990, 130] width 864 height 228
click at [1122, 194] on div "Number (10 digits) 7078036167 Port In from Verizon Wireless Francisco Hernandez…" at bounding box center [990, 130] width 864 height 228
drag, startPoint x: 866, startPoint y: 197, endPoint x: 1073, endPoint y: 224, distance: 208.8
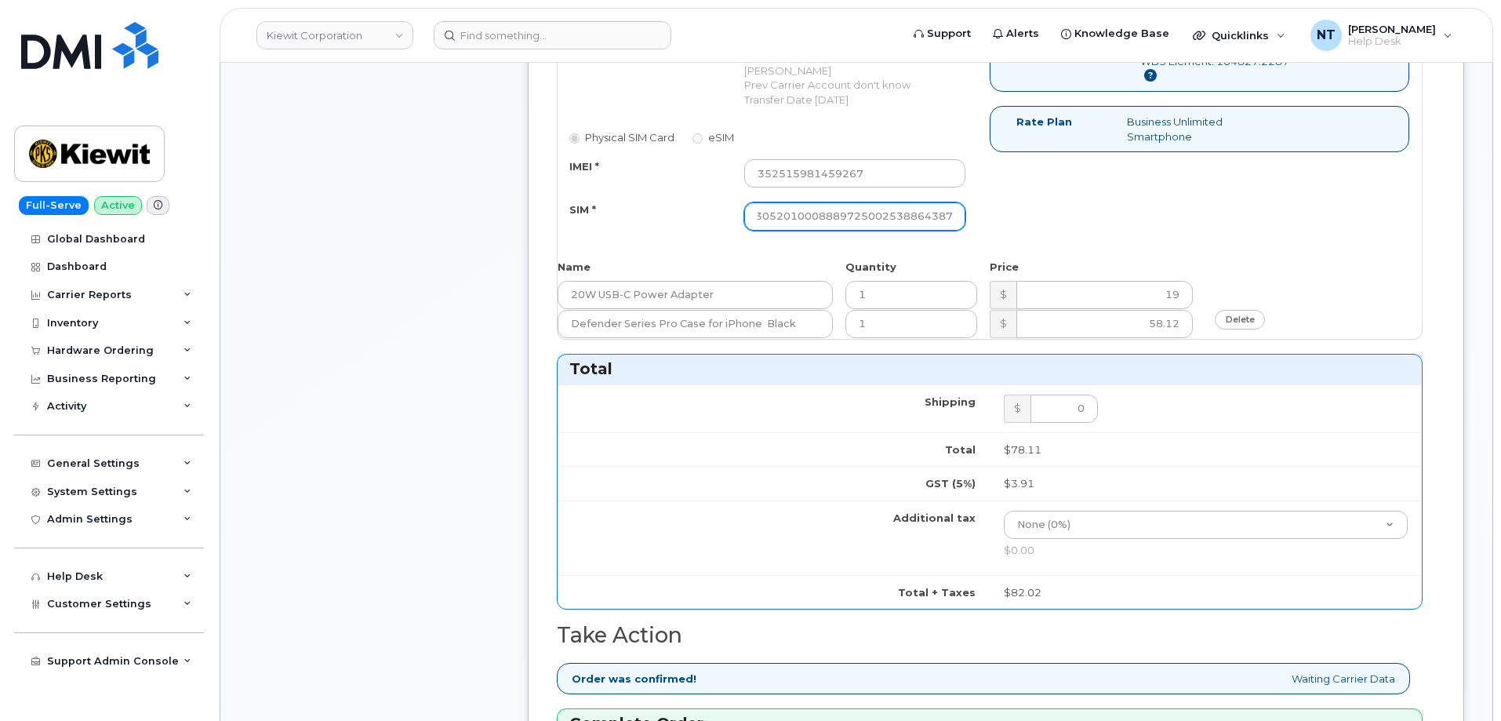
click at [1073, 224] on div "Number (10 digits) 7078036167 Port In from Verizon Wireless Francisco Hernandez…" at bounding box center [990, 130] width 864 height 228
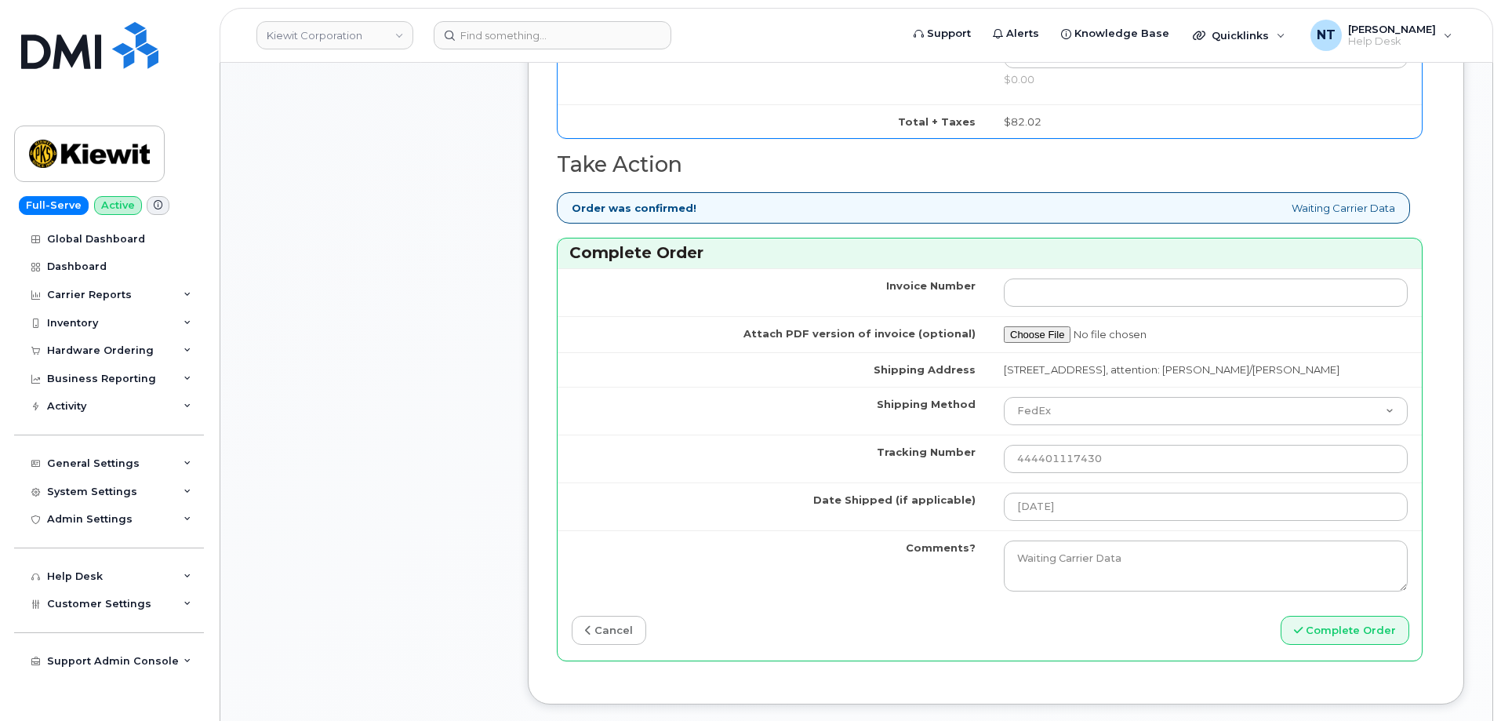
scroll to position [1647, 0]
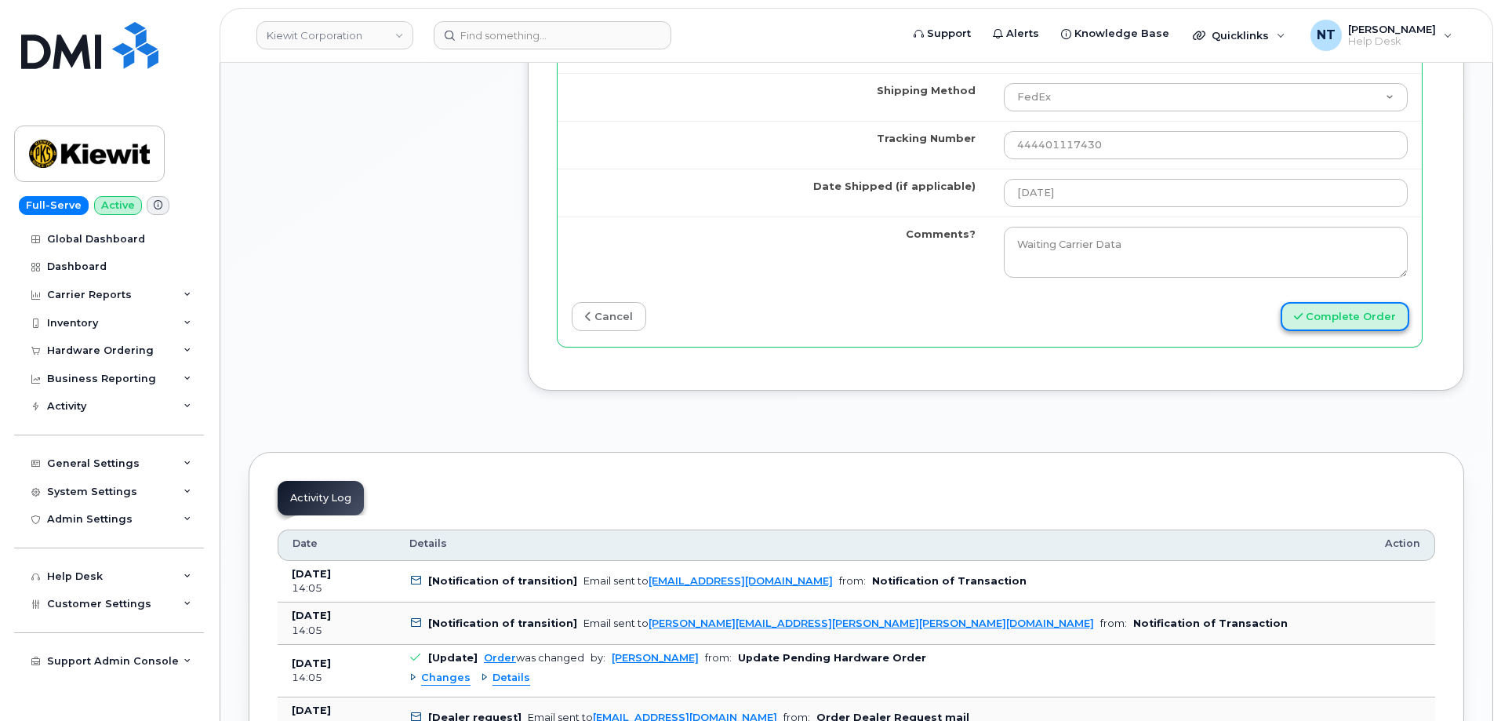
click at [1336, 313] on button "Complete Order" at bounding box center [1345, 316] width 129 height 29
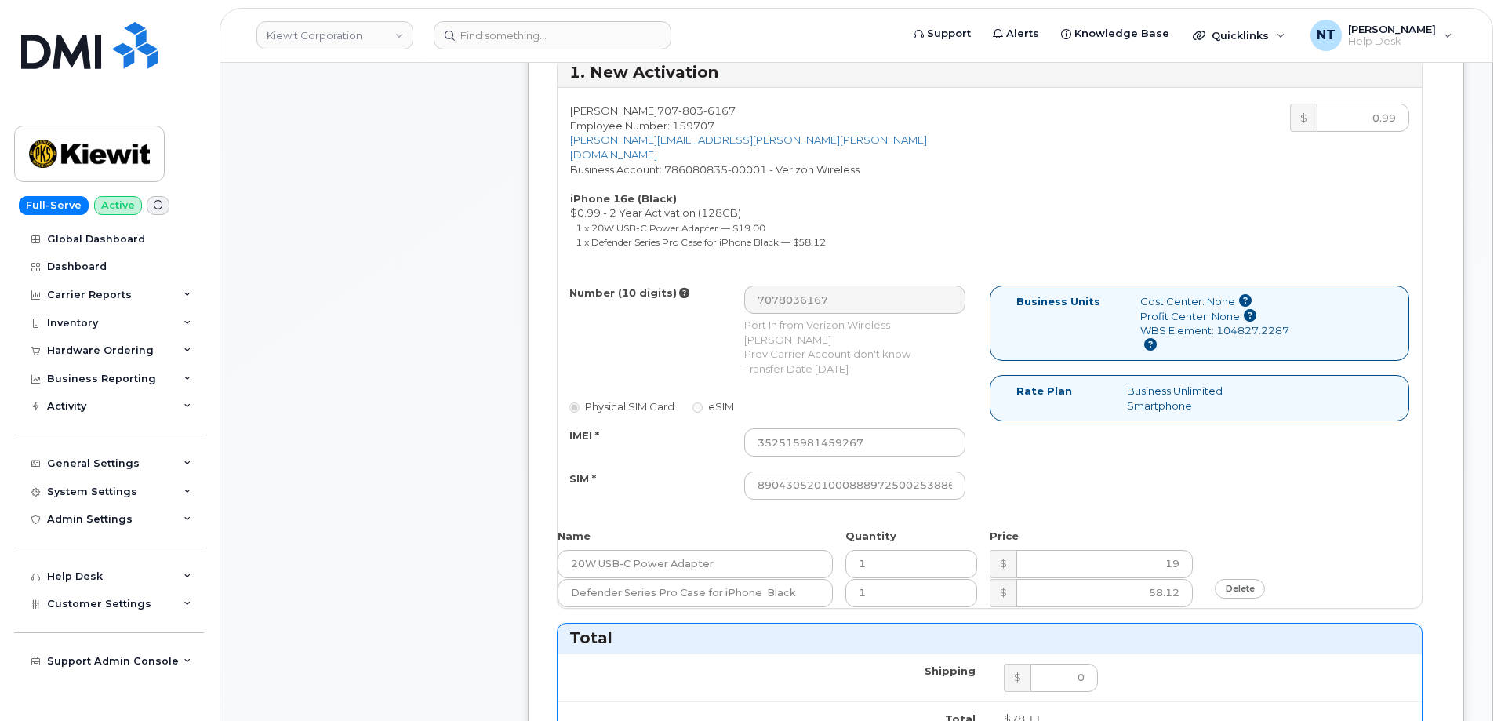
scroll to position [549, 0]
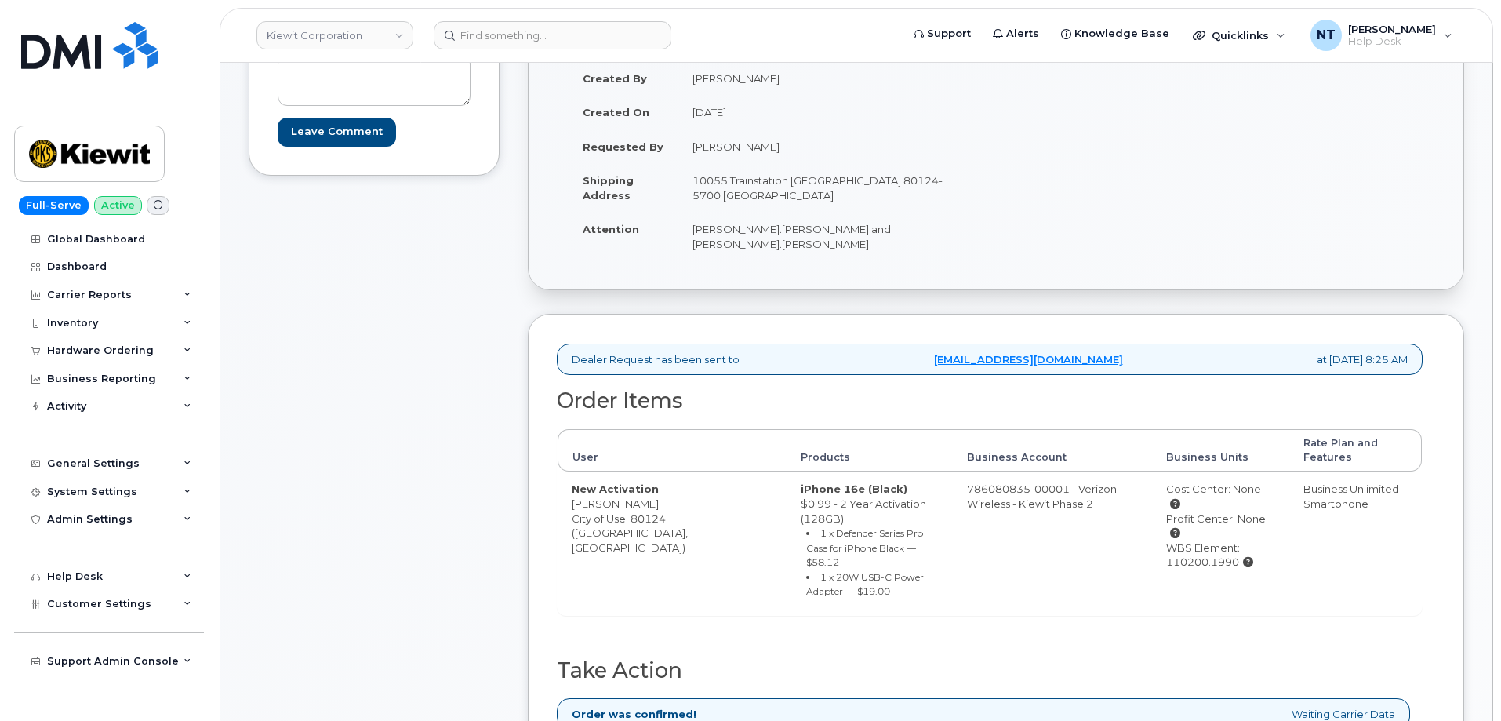
scroll to position [314, 0]
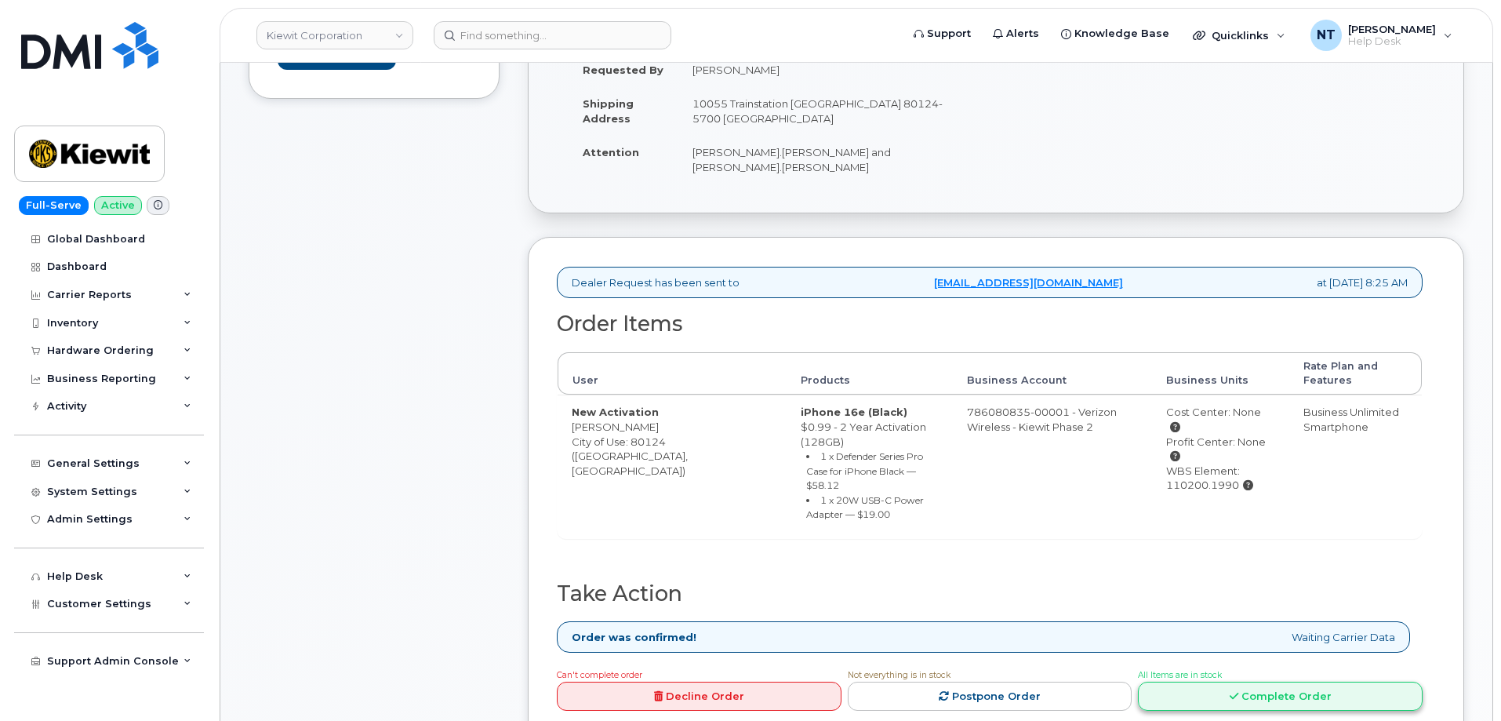
click at [1301, 682] on link "Complete Order" at bounding box center [1280, 696] width 285 height 29
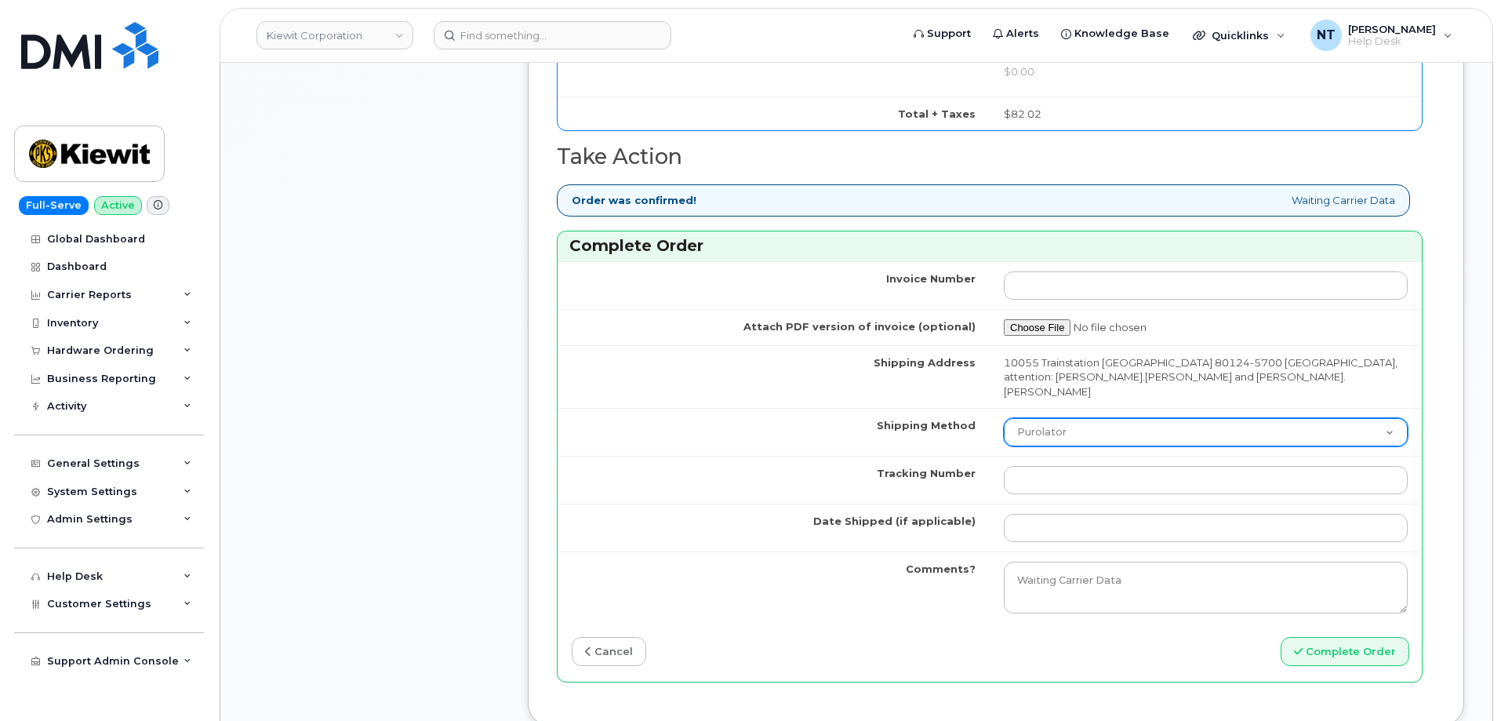
scroll to position [1255, 0]
click at [1093, 420] on select "Purolator UPS FedEx Canada Post Courier Other Drop Off Pick Up" at bounding box center [1206, 434] width 404 height 28
select select "FedEx"
click at [1004, 420] on select "Purolator UPS FedEx Canada Post Courier Other Drop Off Pick Up" at bounding box center [1206, 434] width 404 height 28
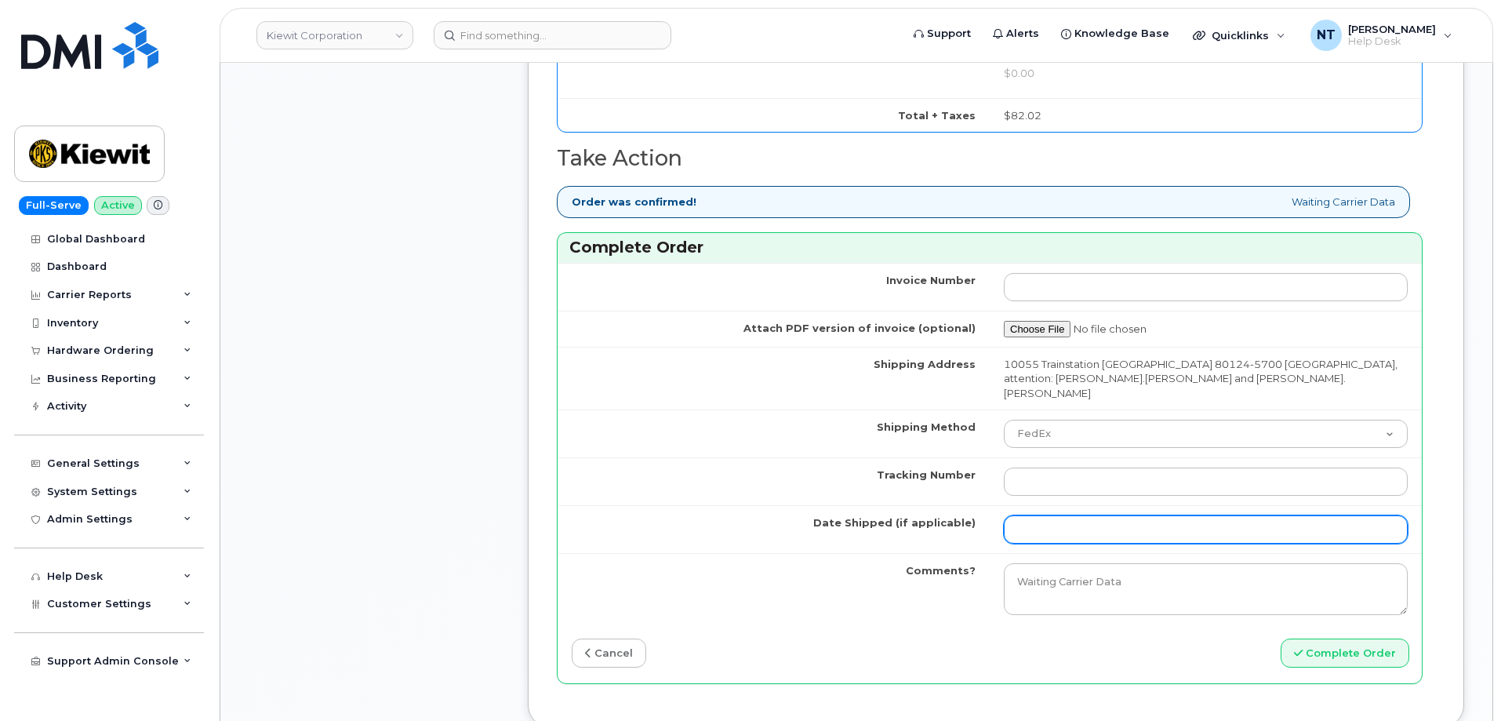
click at [1094, 515] on input "Date Shipped (if applicable)" at bounding box center [1206, 529] width 404 height 28
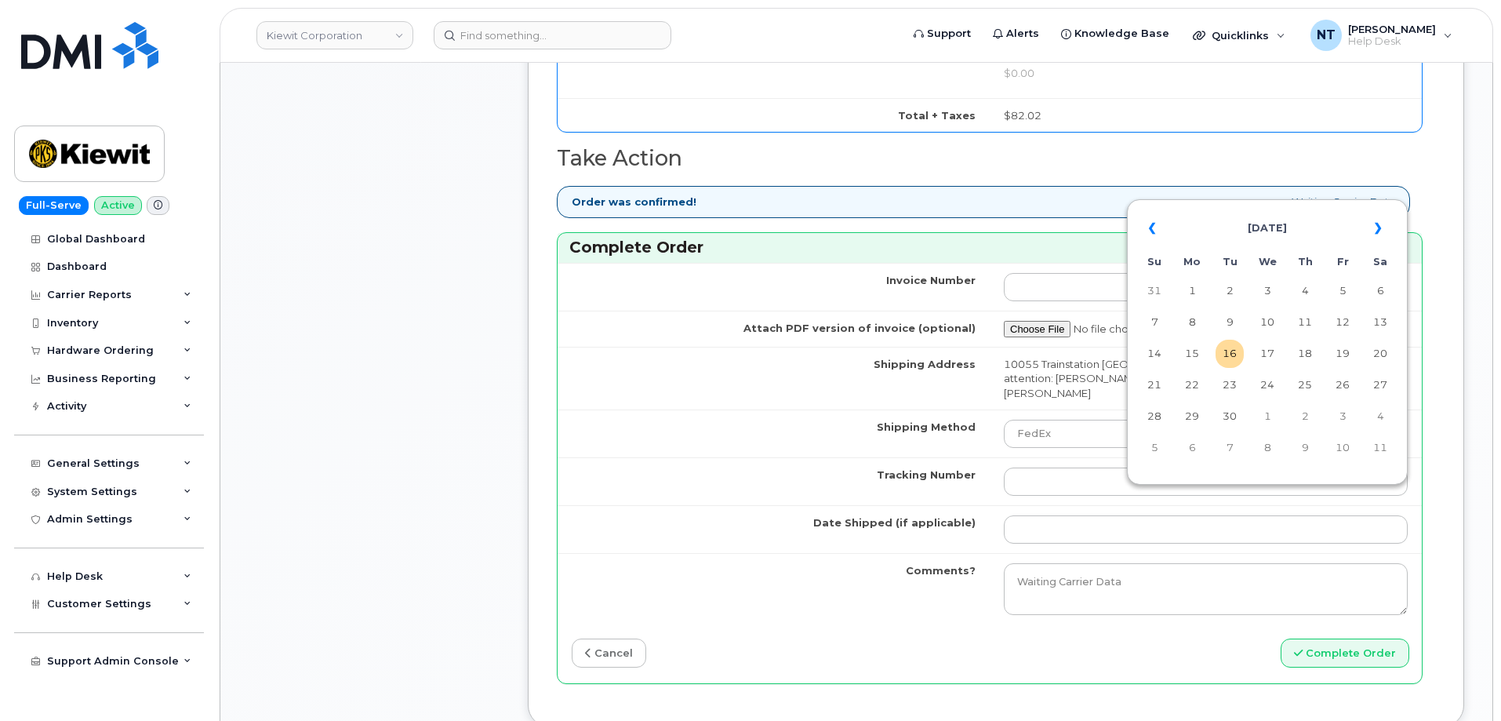
drag, startPoint x: 1231, startPoint y: 350, endPoint x: 1212, endPoint y: 363, distance: 23.1
click at [1231, 350] on td "16" at bounding box center [1230, 354] width 28 height 28
type input "[DATE]"
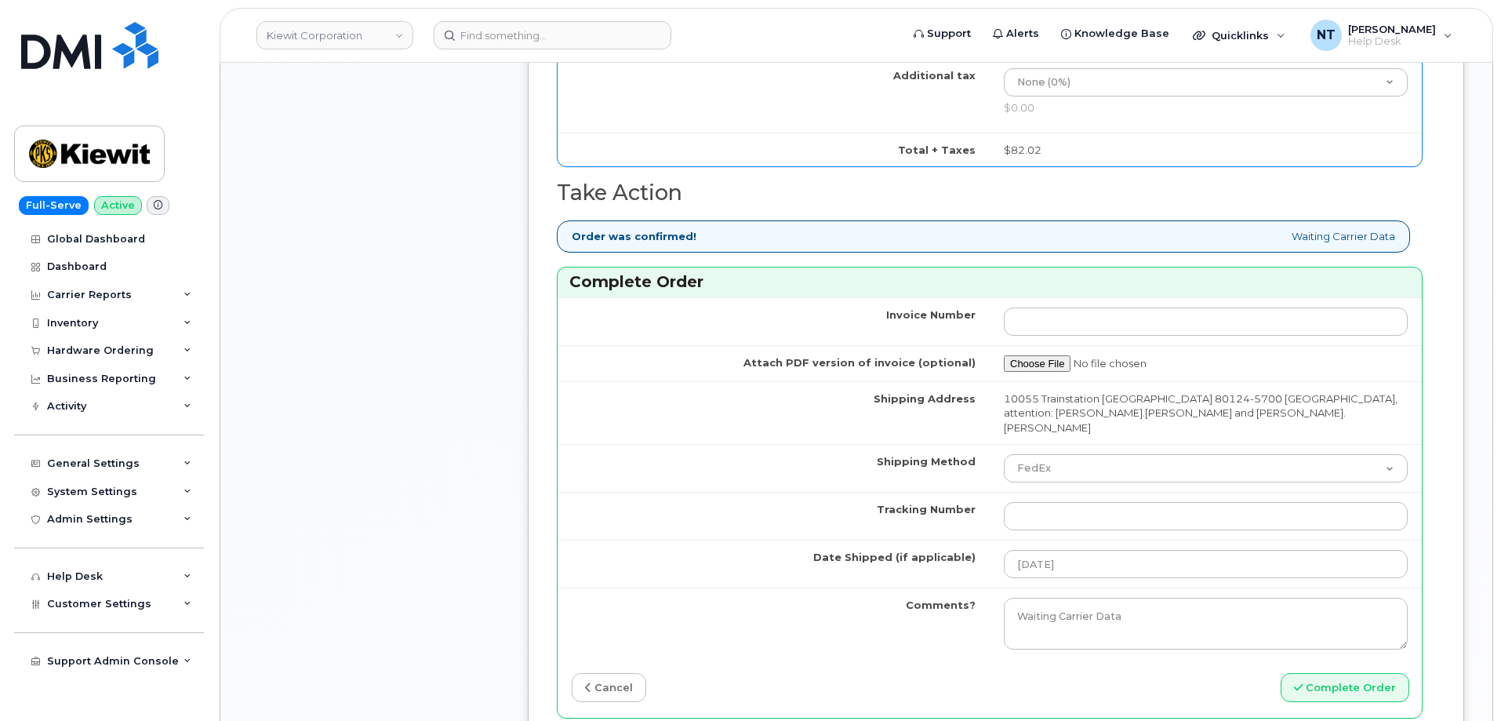
scroll to position [1490, 0]
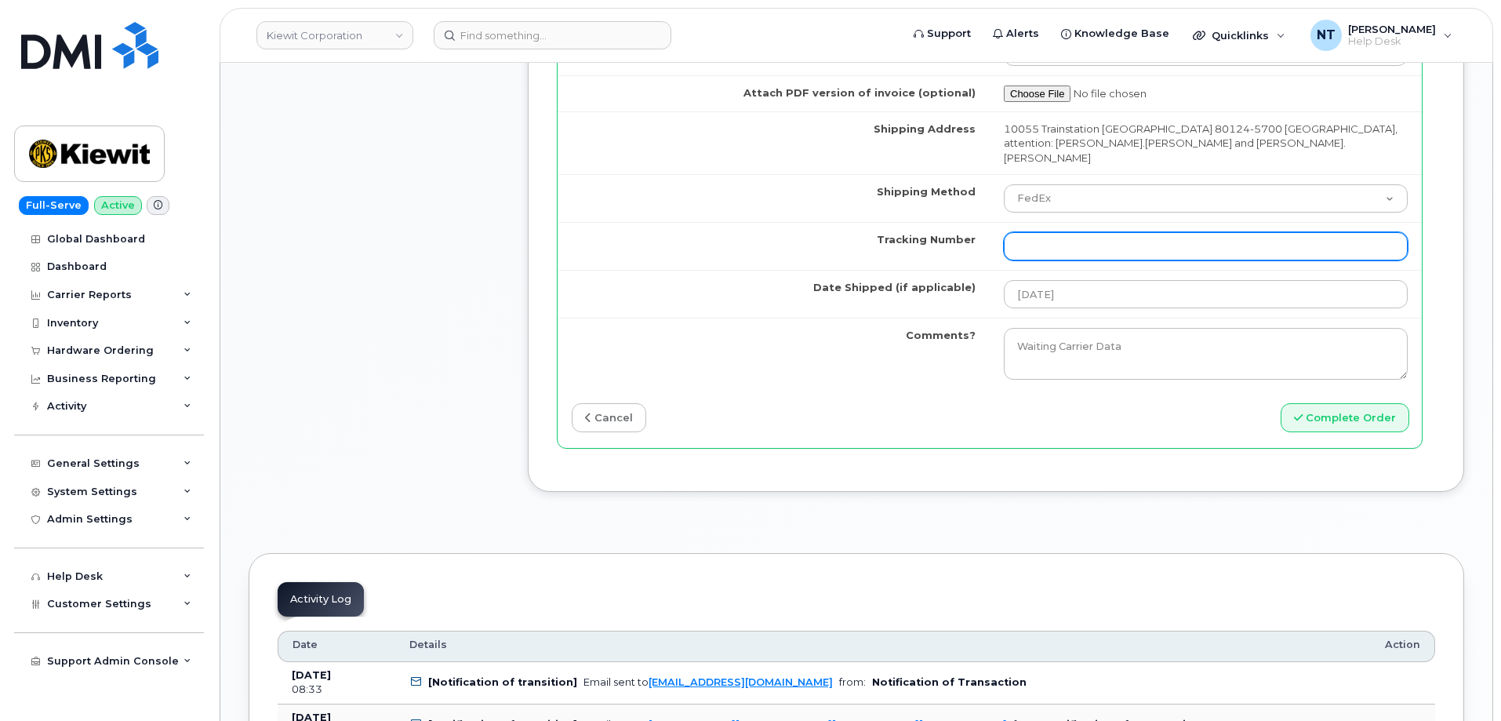
click at [1077, 232] on input "Tracking Number" at bounding box center [1206, 246] width 404 height 28
paste input "444401117451"
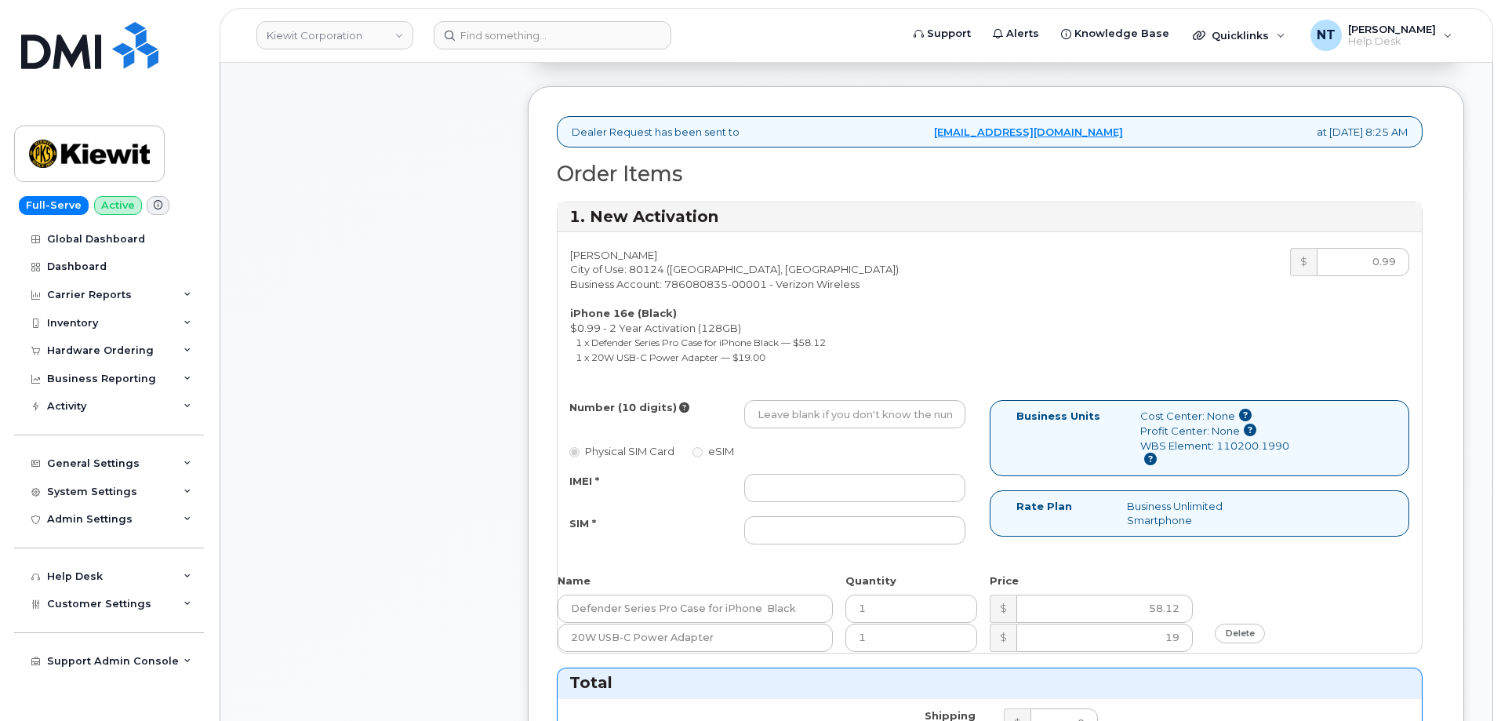
scroll to position [549, 0]
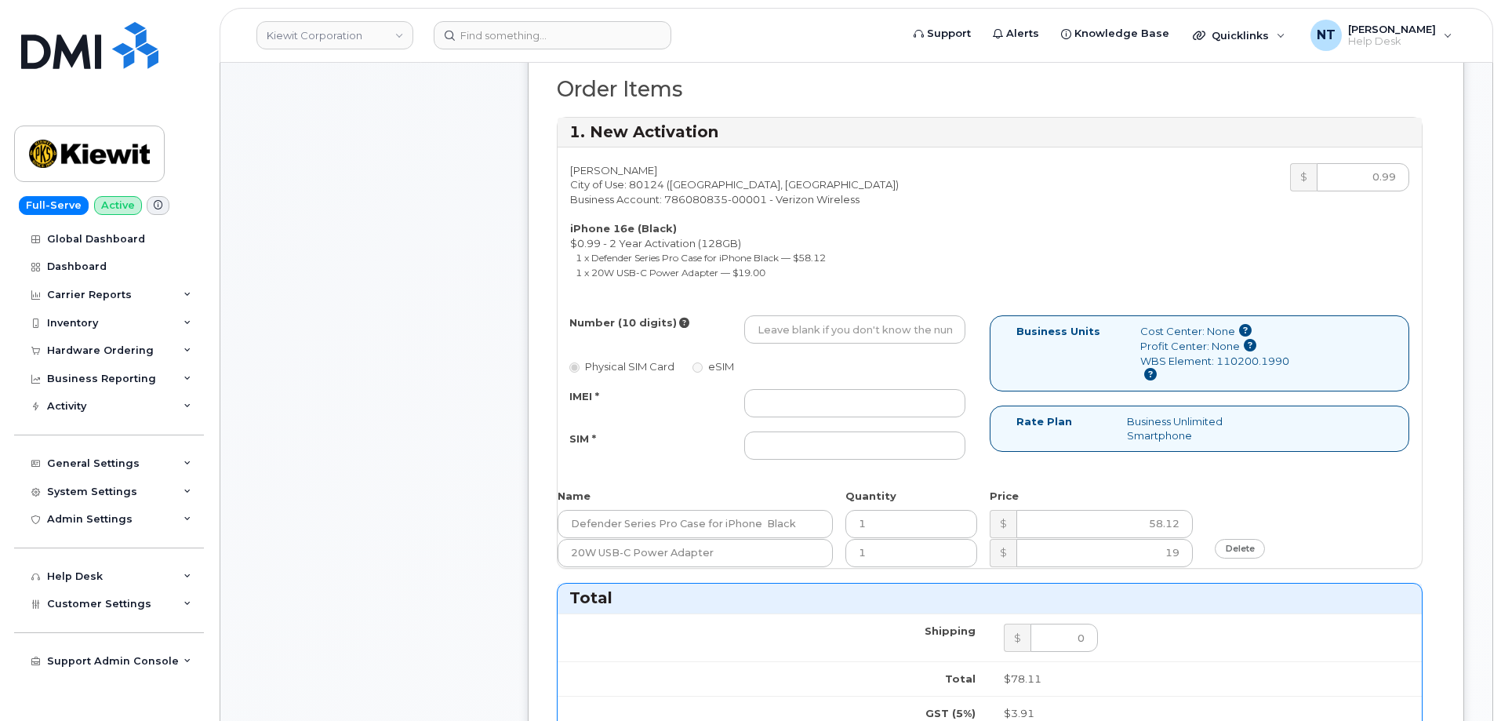
type input "444401117451"
click at [814, 389] on input "IMEI *" at bounding box center [854, 403] width 221 height 28
paste input "355613399782979"
type input "355613399782979"
click at [864, 431] on input "SIM *" at bounding box center [854, 445] width 221 height 28
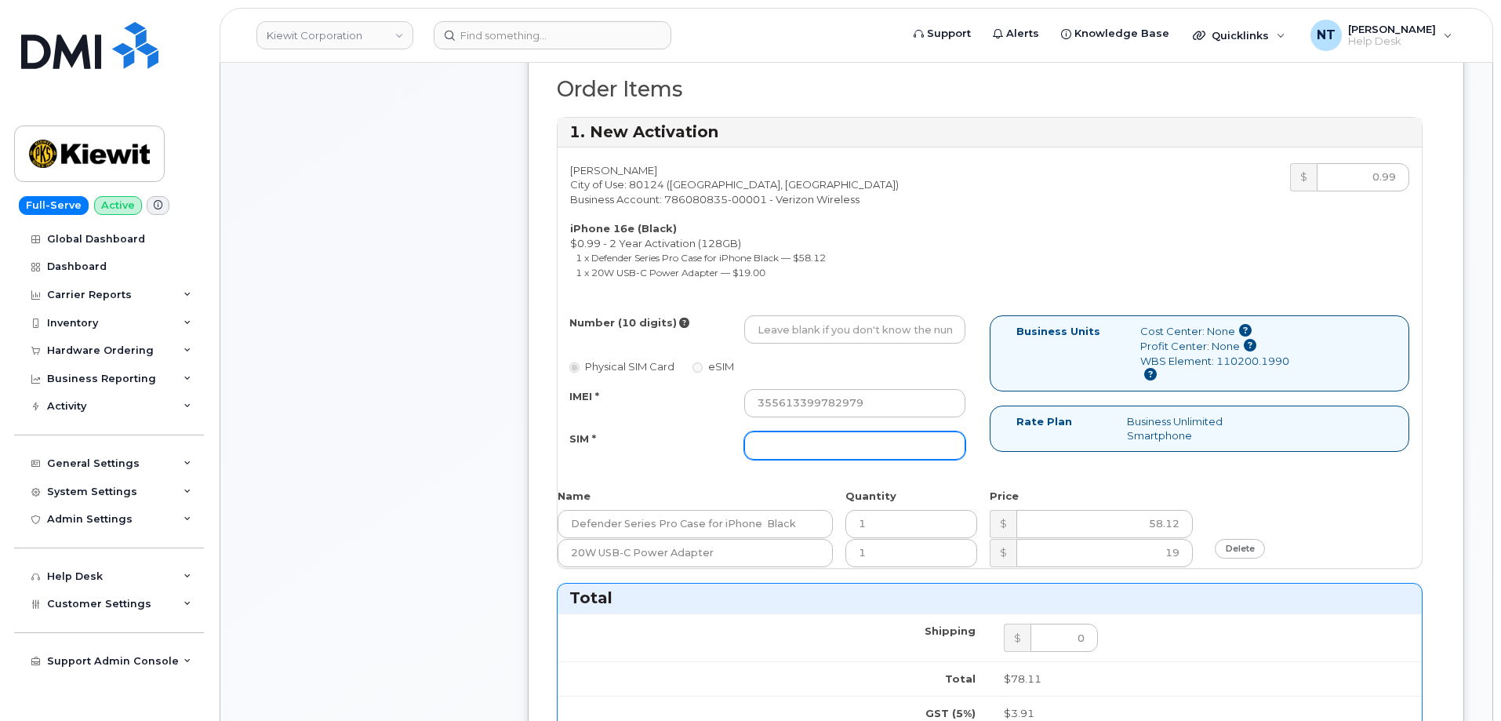
paste input "89043052010008889625001891689267"
type input "89043052010008889625001891689267"
click at [947, 250] on li "1 x Defender Series Pro Case for iPhone Black — $58.12" at bounding box center [777, 257] width 402 height 15
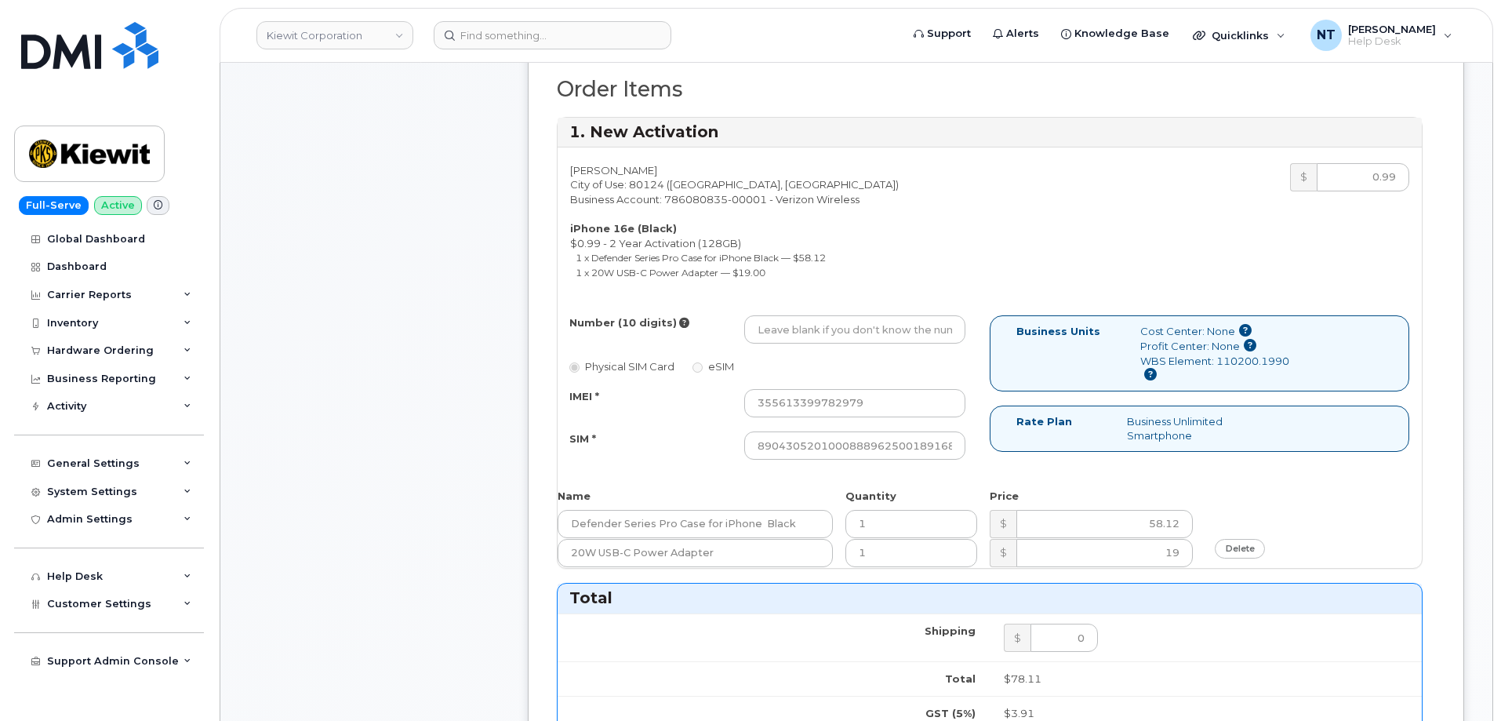
click at [350, 292] on div "Comments Leave Comment" at bounding box center [374, 566] width 251 height 1780
click at [798, 315] on input "Number (10 digits)" at bounding box center [854, 329] width 221 height 28
paste input "720-618-6327"
click at [808, 318] on input "720-618-6327" at bounding box center [854, 329] width 221 height 28
drag, startPoint x: 780, startPoint y: 315, endPoint x: 803, endPoint y: 319, distance: 23.1
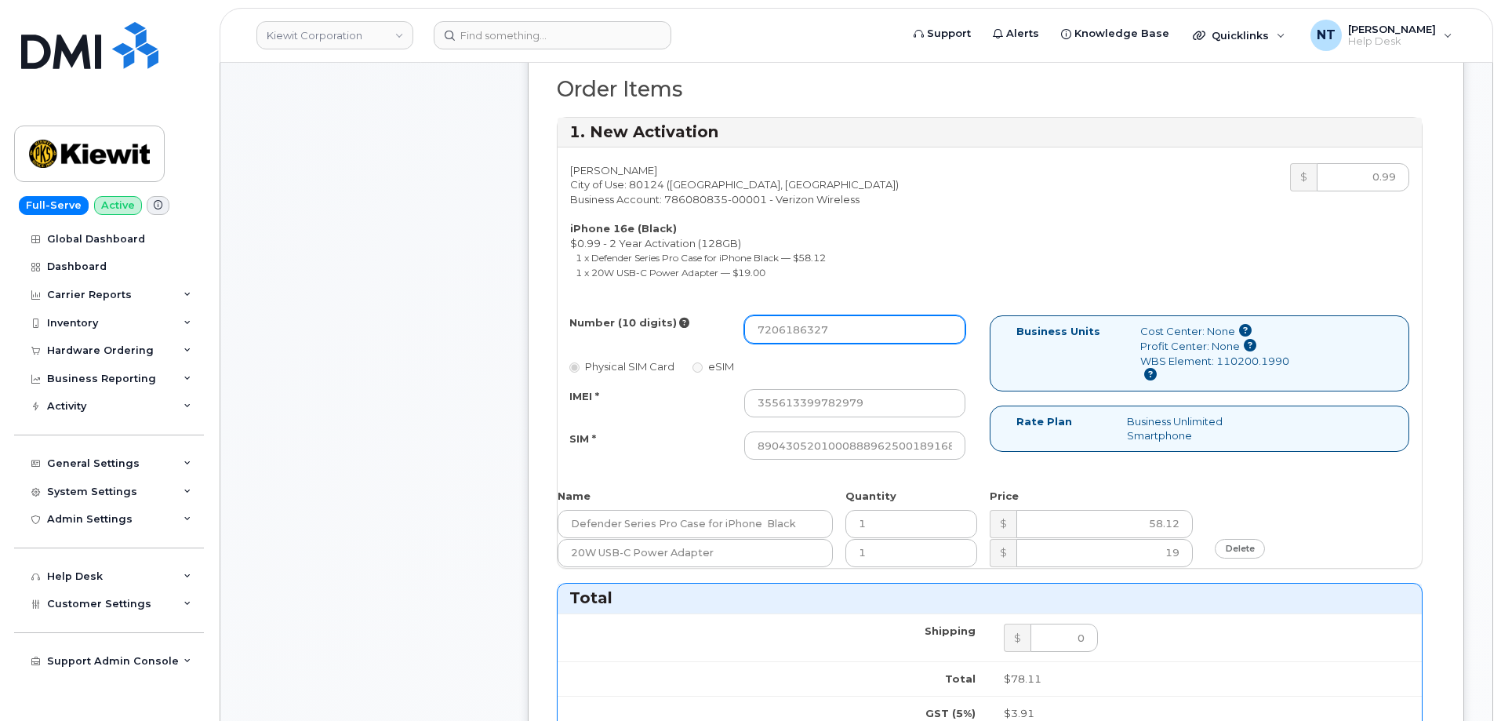
click at [803, 319] on input "7206186327" at bounding box center [854, 329] width 221 height 28
type input "7206186327"
click at [898, 250] on li "1 x Defender Series Pro Case for iPhone Black — $58.12" at bounding box center [777, 257] width 402 height 15
drag, startPoint x: 781, startPoint y: 319, endPoint x: 798, endPoint y: 322, distance: 17.4
click at [798, 322] on input "7206186327" at bounding box center [854, 329] width 221 height 28
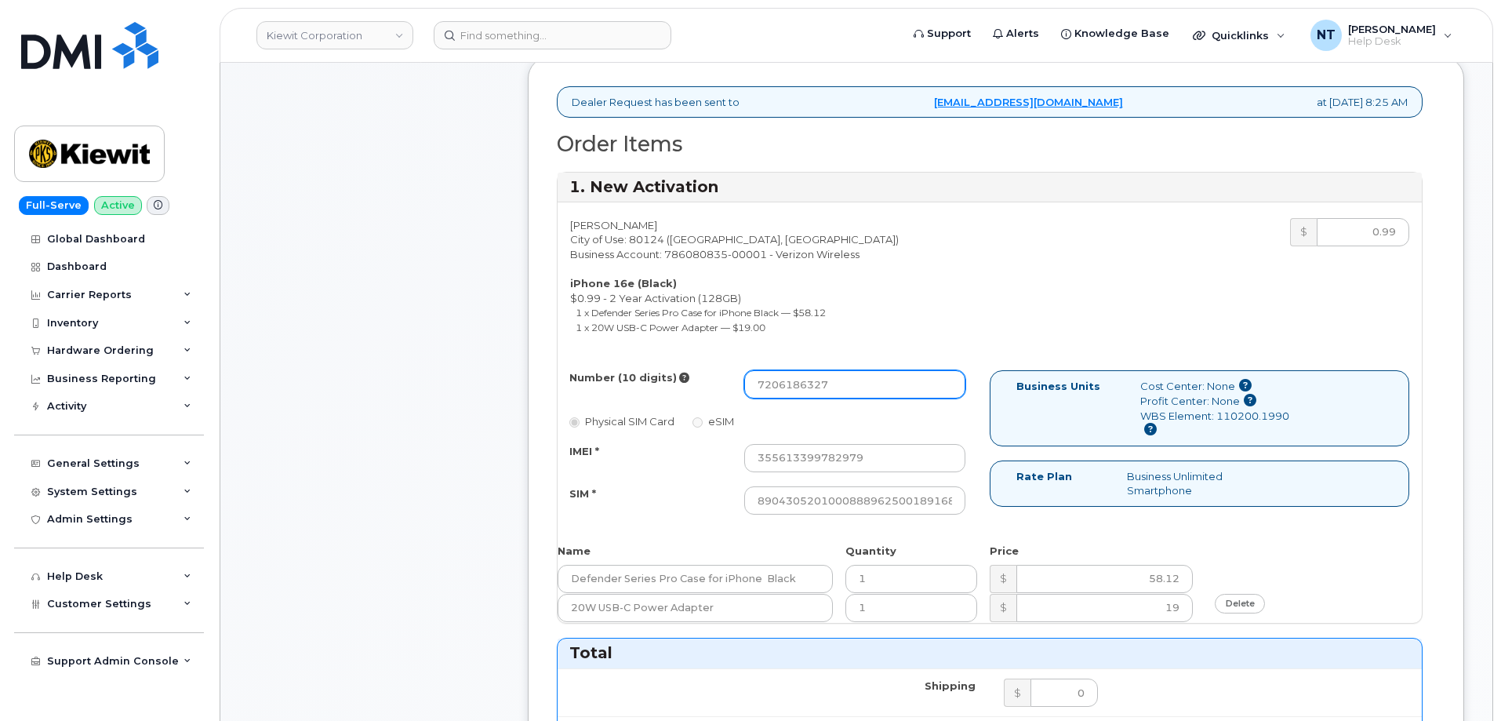
scroll to position [471, 0]
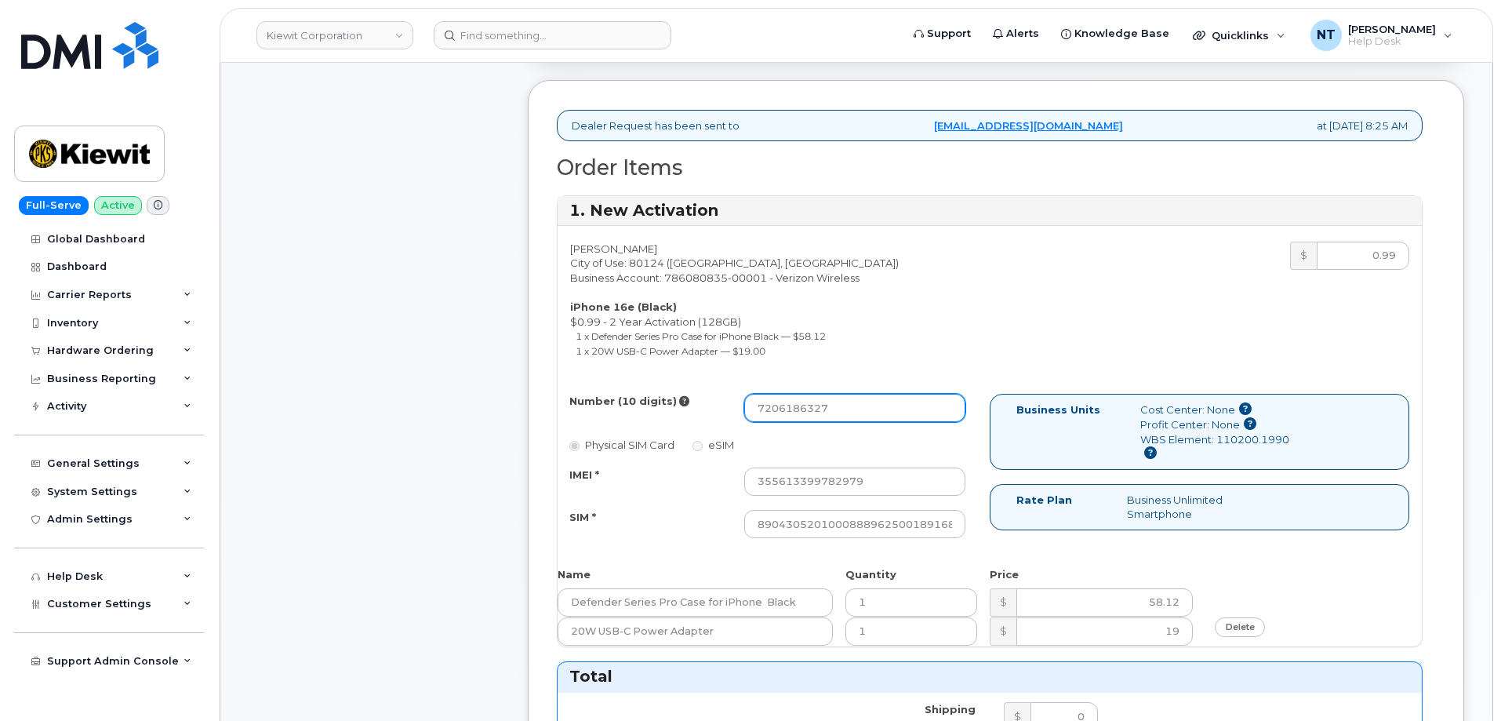
click at [778, 398] on input "7206186327" at bounding box center [854, 408] width 221 height 28
drag, startPoint x: 779, startPoint y: 395, endPoint x: 800, endPoint y: 398, distance: 21.4
click at [800, 398] on input "7206186327" at bounding box center [854, 408] width 221 height 28
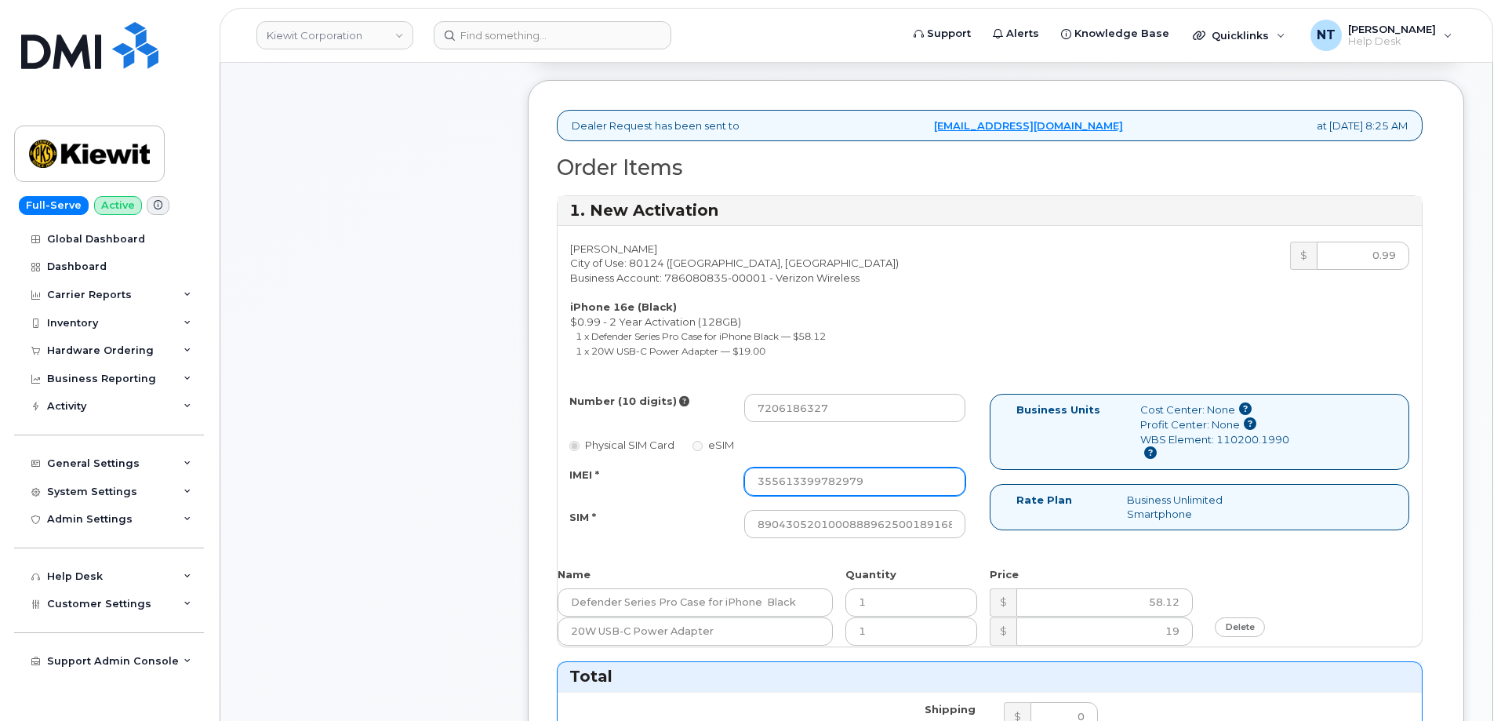
drag, startPoint x: 819, startPoint y: 468, endPoint x: 877, endPoint y: 468, distance: 58.0
click at [877, 468] on input "355613399782979" at bounding box center [854, 481] width 221 height 28
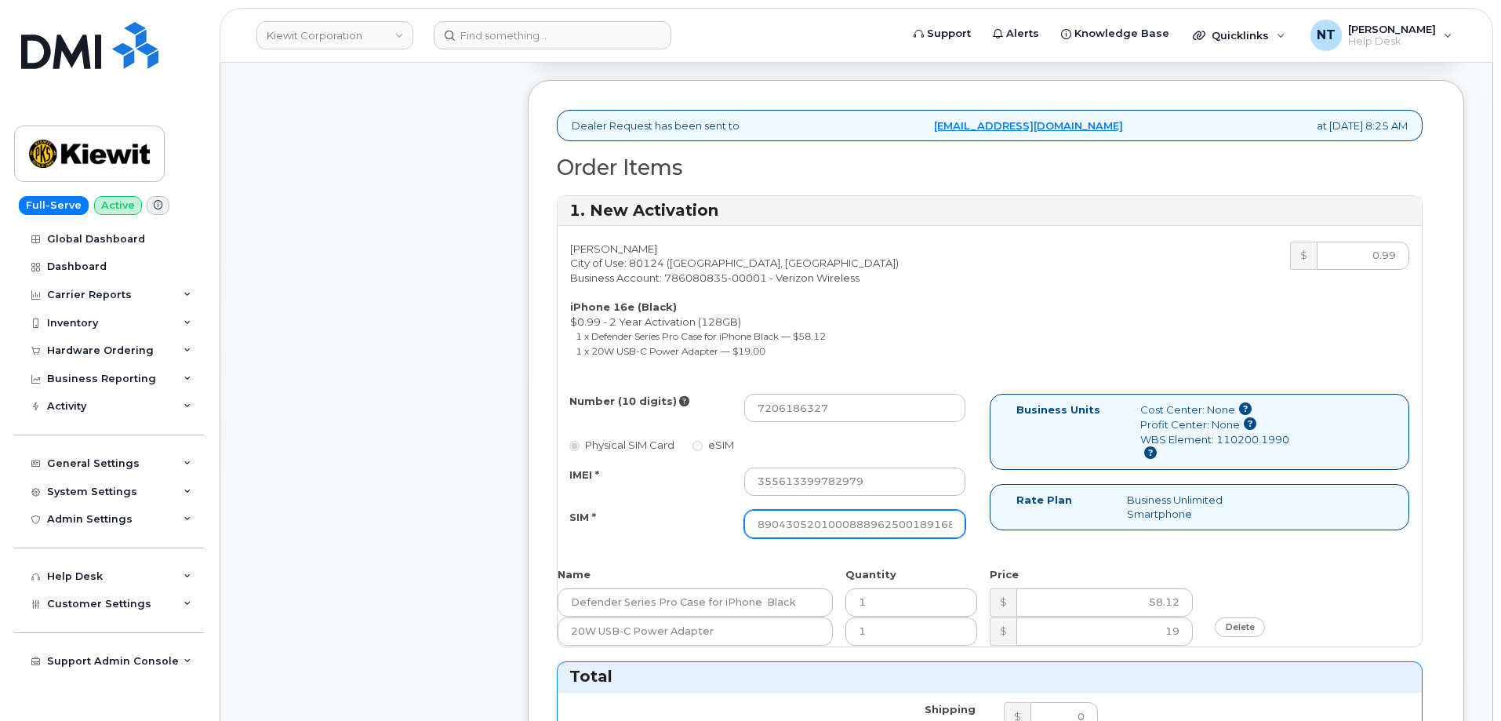
scroll to position [0, 31]
drag, startPoint x: 909, startPoint y: 518, endPoint x: 1012, endPoint y: 532, distance: 103.7
click at [1012, 532] on div "Number (10 digits) 7206186327 Physical SIM Card eSIM IMEI * 355613399782979 SIM…" at bounding box center [990, 473] width 864 height 158
click at [446, 442] on div "Comments Leave Comment" at bounding box center [374, 645] width 251 height 1780
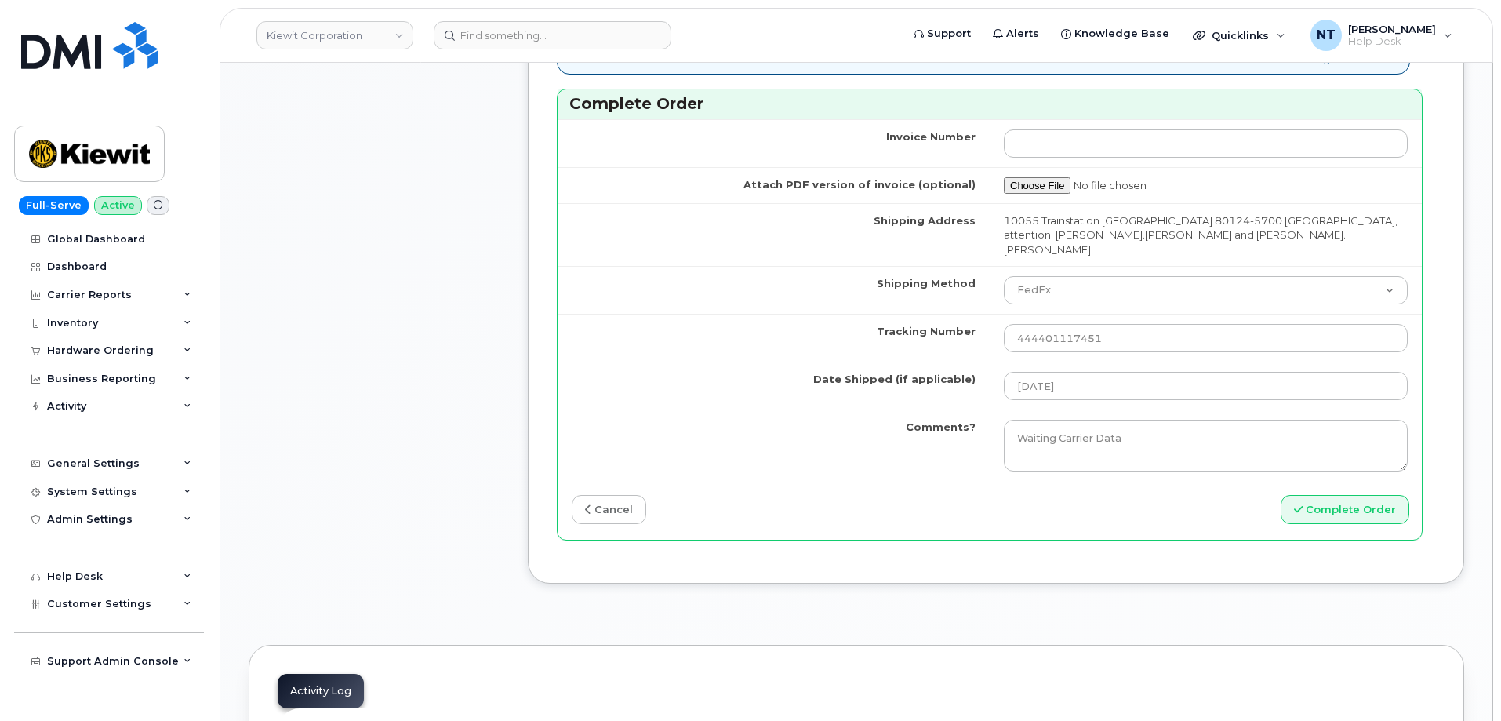
scroll to position [1412, 0]
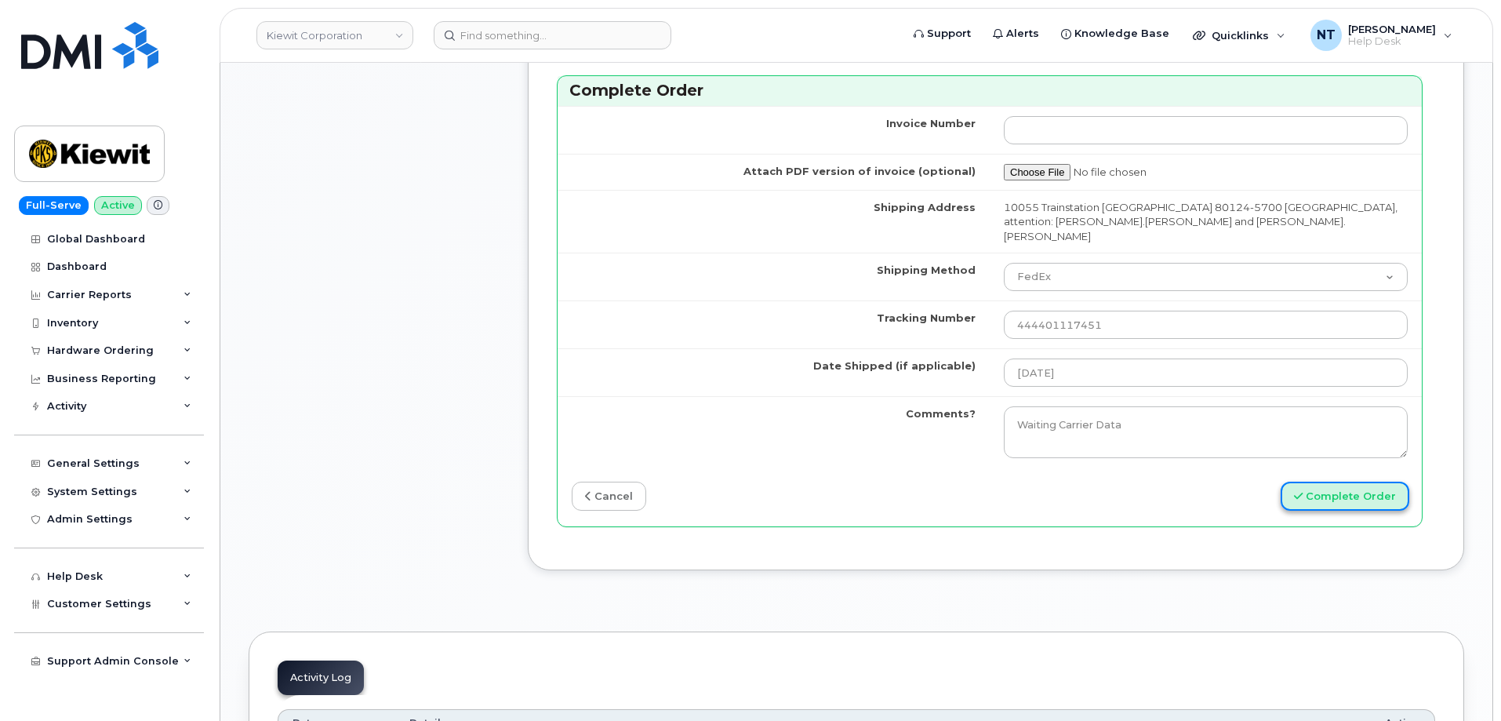
click at [1348, 482] on button "Complete Order" at bounding box center [1345, 496] width 129 height 29
